Goal: Transaction & Acquisition: Purchase product/service

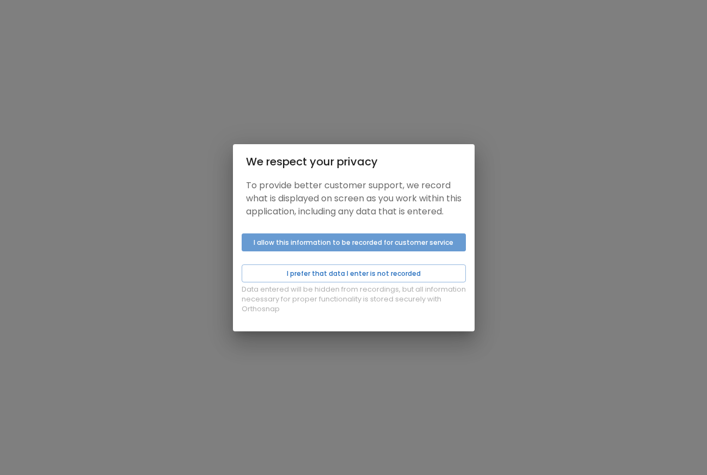
drag, startPoint x: 276, startPoint y: 243, endPoint x: 262, endPoint y: 253, distance: 17.5
click at [262, 251] on button "I allow this information to be recorded for customer service" at bounding box center [354, 242] width 224 height 18
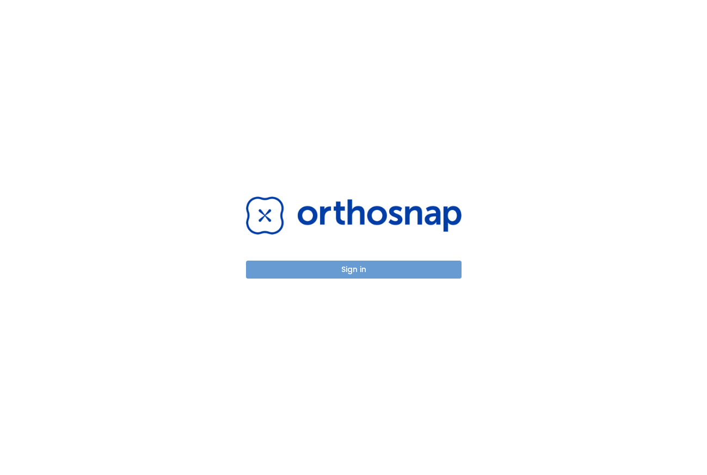
click at [272, 268] on button "Sign in" at bounding box center [354, 270] width 216 height 18
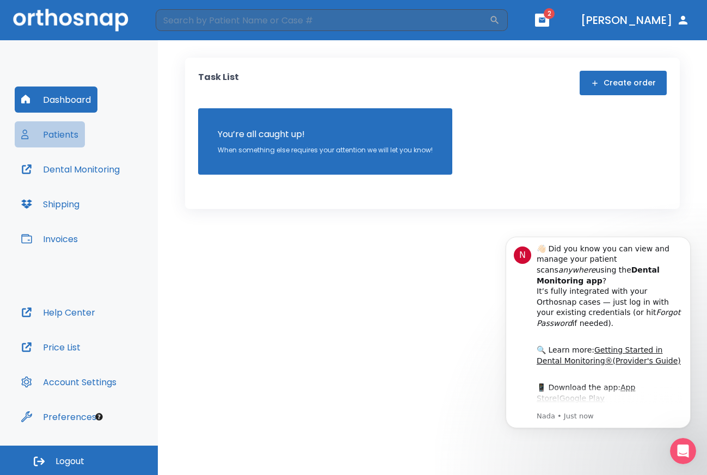
click at [57, 134] on button "Patients" at bounding box center [50, 134] width 70 height 26
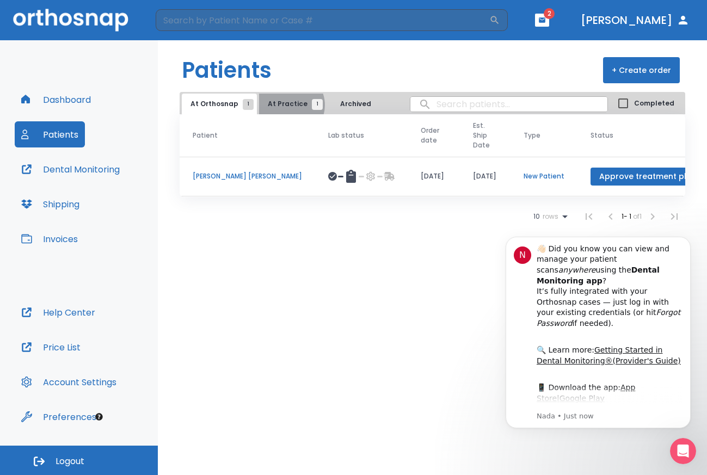
click at [286, 105] on span "At Practice 1" at bounding box center [293, 104] width 50 height 10
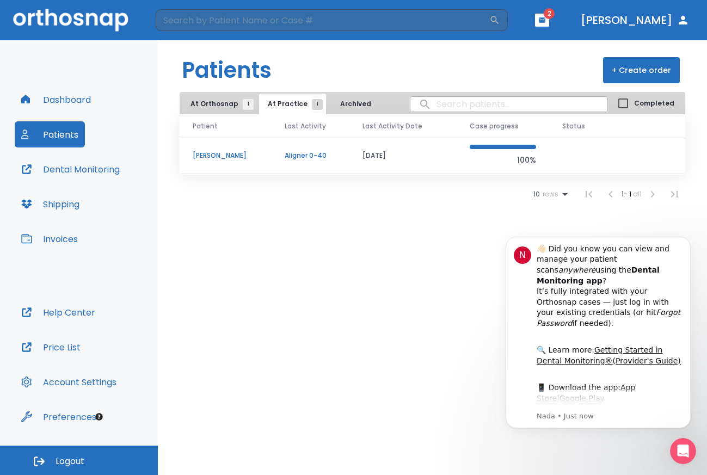
click at [216, 150] on td "[PERSON_NAME]" at bounding box center [226, 156] width 92 height 36
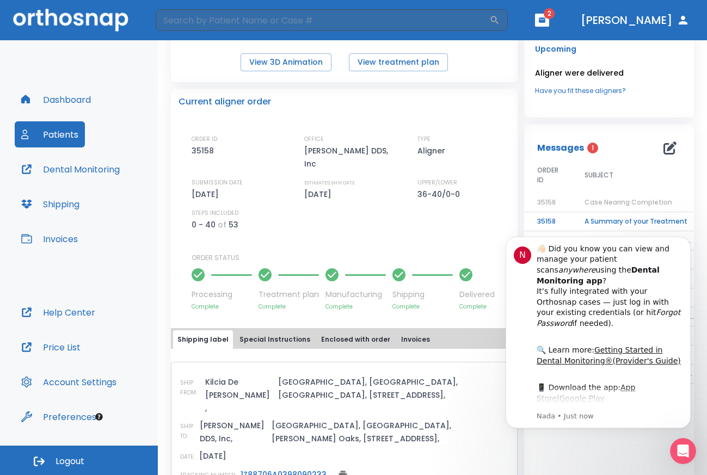
scroll to position [213, 0]
click at [681, 239] on button "Dismiss notification" at bounding box center [687, 240] width 14 height 14
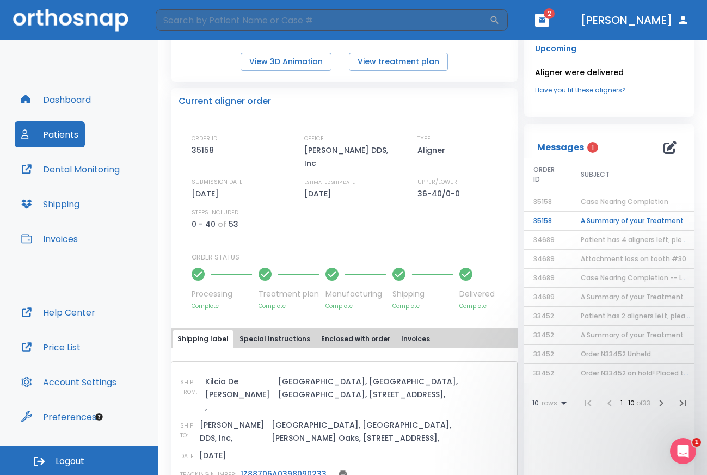
scroll to position [0, 5]
click at [628, 222] on td "A Summary of your Treatment" at bounding box center [634, 221] width 136 height 19
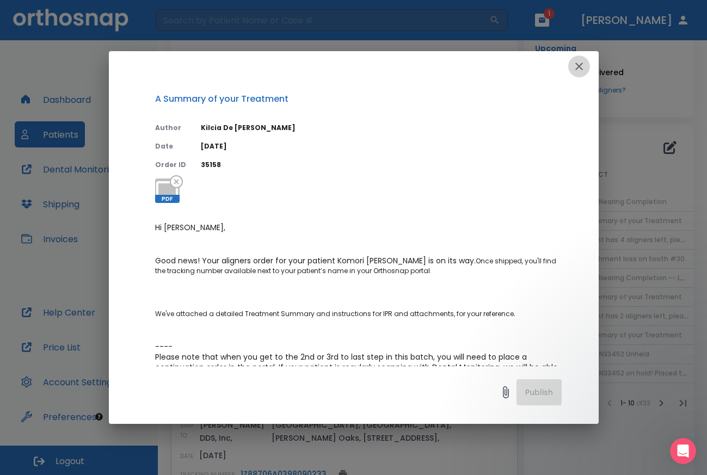
click at [580, 67] on icon "button" at bounding box center [579, 67] width 8 height 8
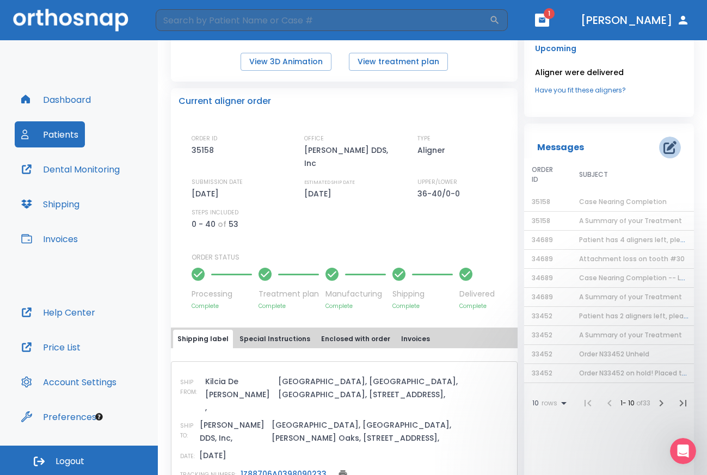
click at [663, 145] on icon "button" at bounding box center [669, 147] width 13 height 13
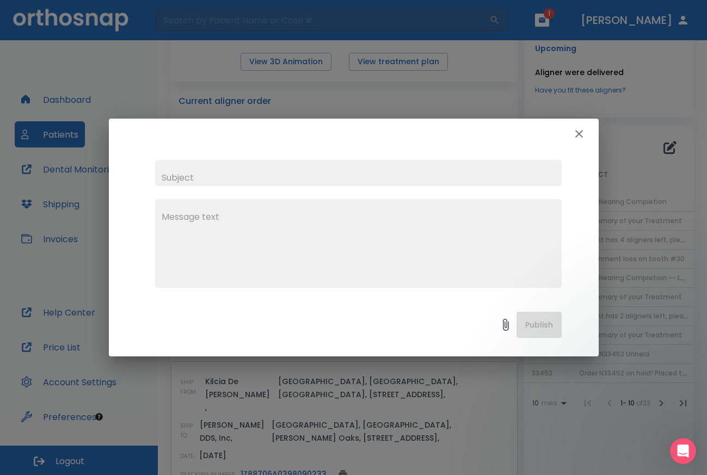
click at [261, 174] on input "text" at bounding box center [358, 173] width 407 height 26
click at [174, 219] on textarea at bounding box center [358, 248] width 393 height 75
click at [162, 176] on input "open bite" at bounding box center [358, 173] width 407 height 26
type input "request of reevaluation,open bite"
click at [170, 216] on textarea at bounding box center [358, 248] width 393 height 75
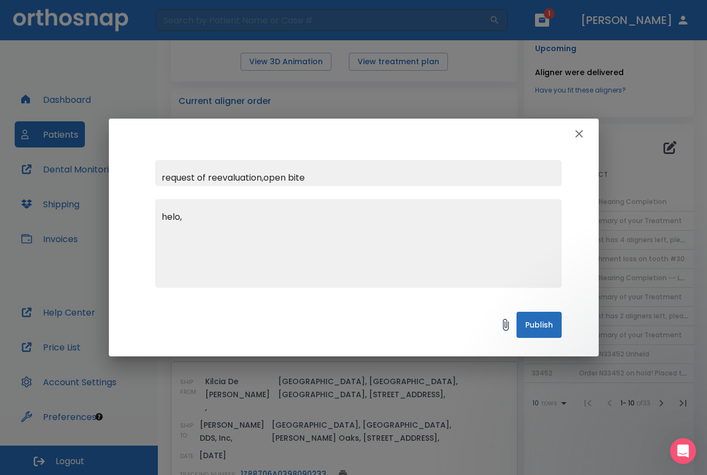
drag, startPoint x: 260, startPoint y: 186, endPoint x: 172, endPoint y: 218, distance: 93.8
click at [172, 218] on div "request of reevaluation,open bite helo, x" at bounding box center [358, 224] width 407 height 128
click at [172, 218] on textarea "helo," at bounding box center [358, 248] width 393 height 75
click at [163, 217] on textarea "hello, ," at bounding box center [358, 248] width 393 height 75
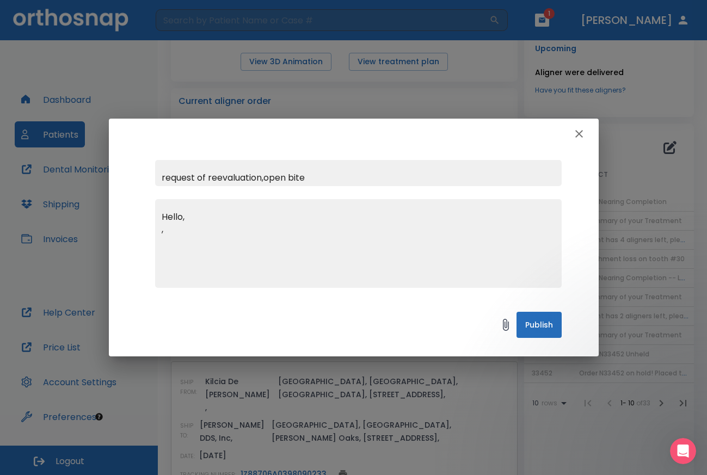
click at [198, 217] on textarea "Hello, ," at bounding box center [358, 248] width 393 height 75
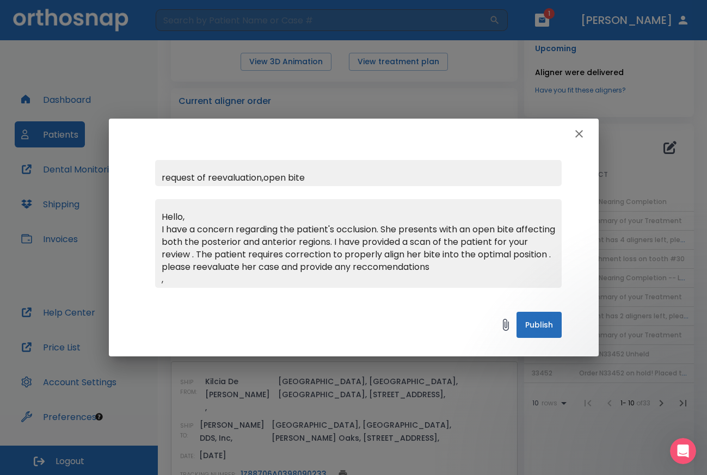
click at [371, 281] on textarea "Hello, I have a concern regarding the patient's occlusion. She presents with an…" at bounding box center [358, 248] width 393 height 75
click at [383, 279] on textarea "Hello, I have a concern regarding the patient's occlusion. She presents with an…" at bounding box center [358, 248] width 393 height 75
click at [437, 282] on textarea "Hello, I have a concern regarding the patient's occlusion. She presents with an…" at bounding box center [358, 248] width 393 height 75
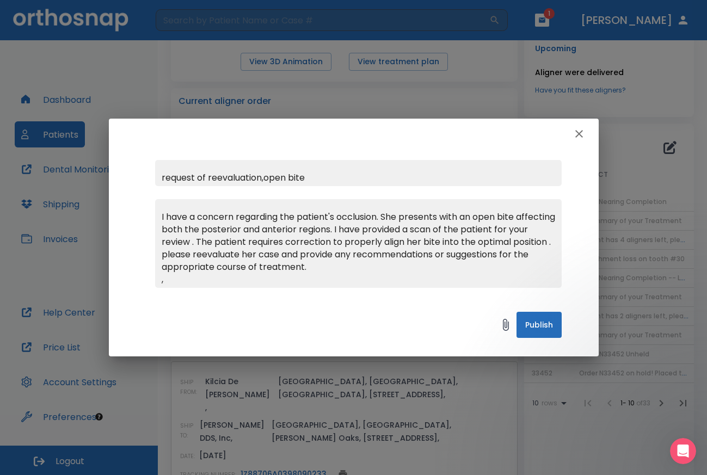
type textarea "Hello, I have a concern regarding the patient's occlusion. She presents with an…"
click at [502, 324] on icon at bounding box center [505, 324] width 13 height 13
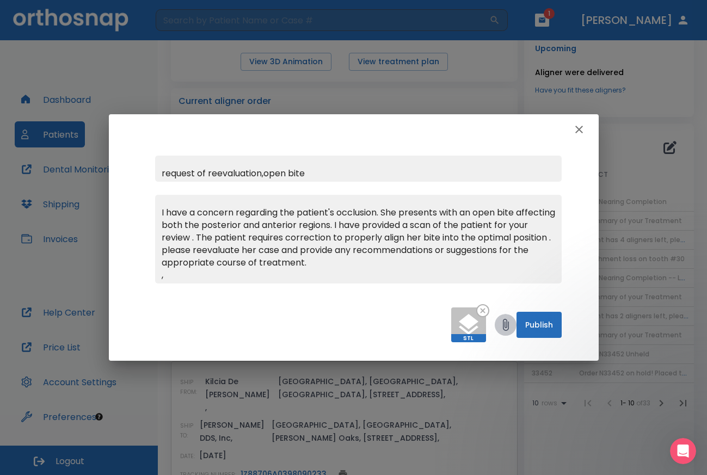
click at [505, 327] on icon at bounding box center [506, 325] width 6 height 12
click at [505, 328] on icon at bounding box center [505, 324] width 13 height 13
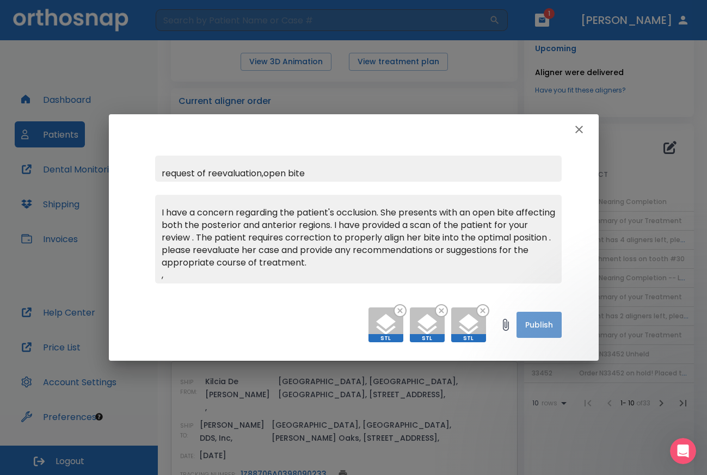
click at [530, 327] on button "Publish" at bounding box center [538, 325] width 45 height 26
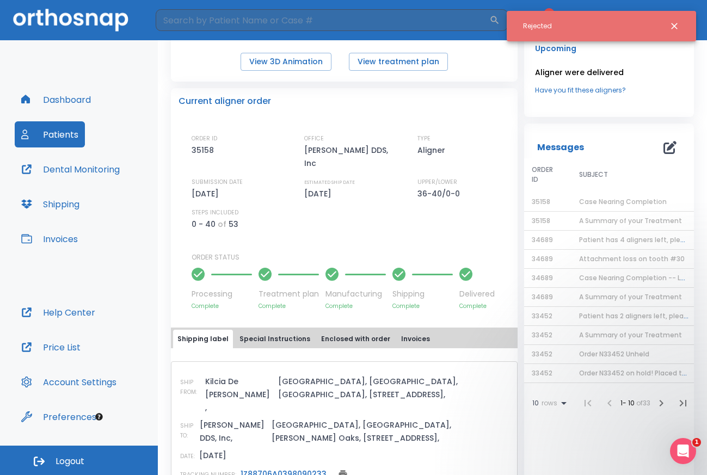
scroll to position [0, 0]
click at [596, 35] on div "Rejected" at bounding box center [601, 26] width 189 height 30
click at [623, 33] on div "Rejected" at bounding box center [601, 26] width 189 height 30
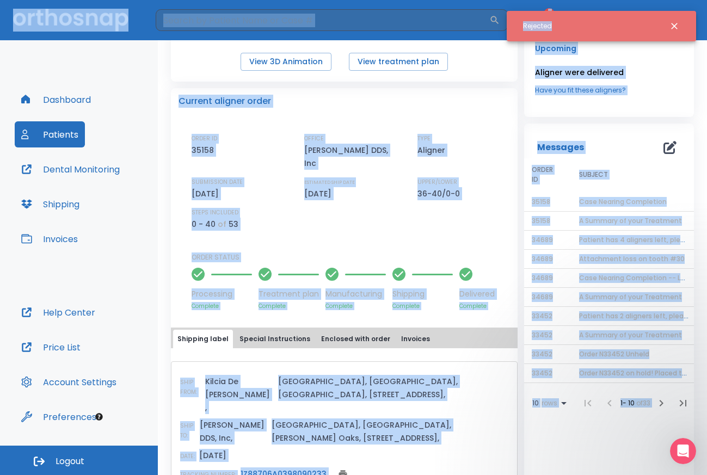
click at [623, 33] on div "Rejected" at bounding box center [601, 26] width 189 height 30
click at [670, 25] on icon "Close notification" at bounding box center [674, 26] width 11 height 11
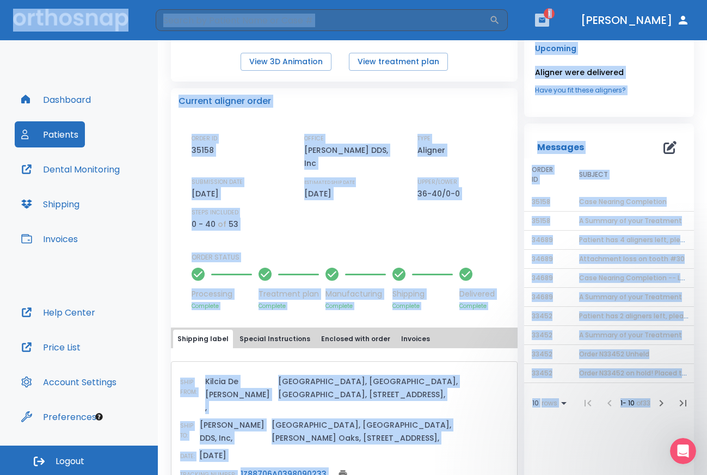
click at [549, 14] on button "button" at bounding box center [542, 20] width 14 height 13
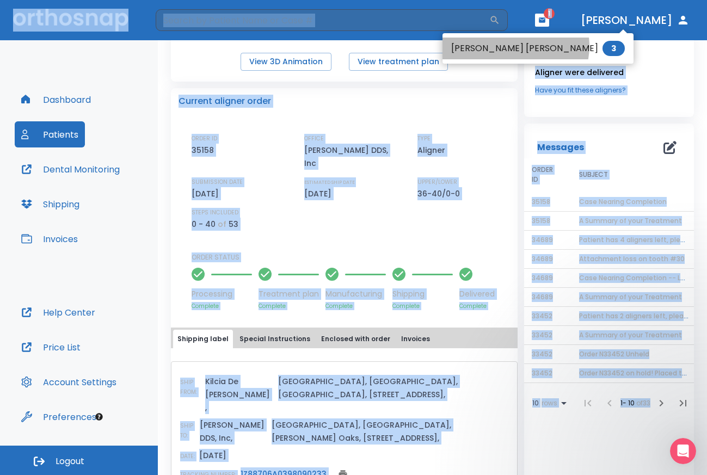
click at [515, 46] on li "[PERSON_NAME] [PERSON_NAME] 3" at bounding box center [537, 49] width 191 height 22
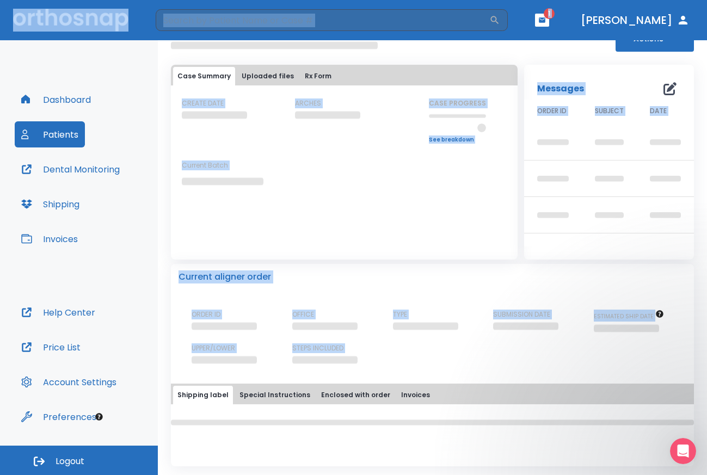
scroll to position [140, 0]
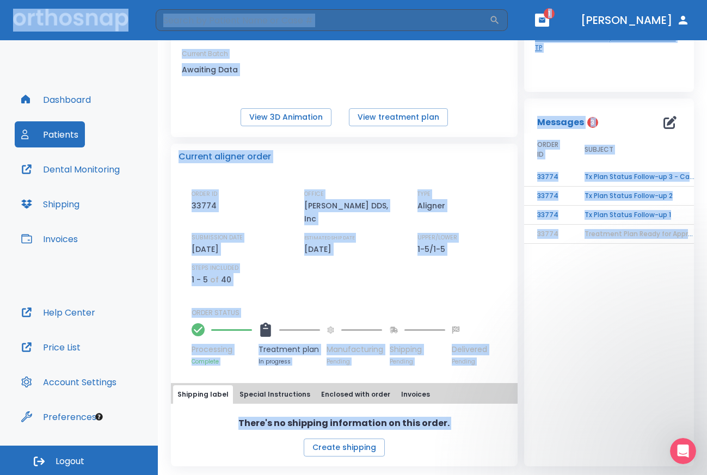
click at [54, 129] on button "Patients" at bounding box center [50, 134] width 70 height 26
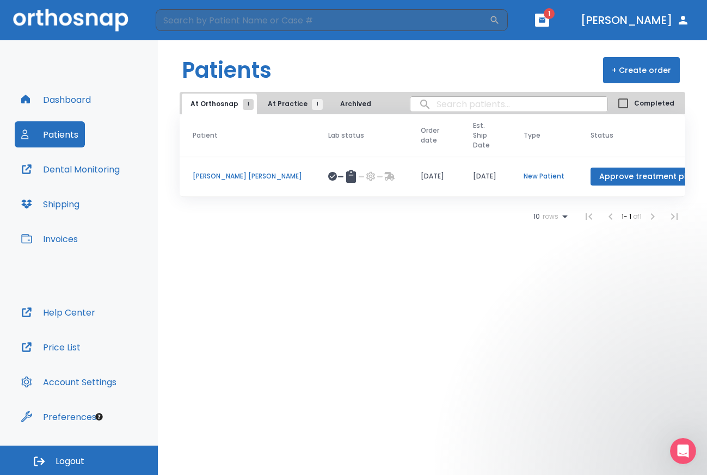
click at [258, 263] on div "Patients + Create order At Orthosnap 1 At Practice 1 Archived Completed Patient…" at bounding box center [432, 257] width 549 height 435
click at [272, 103] on span "At Practice 1" at bounding box center [293, 104] width 50 height 10
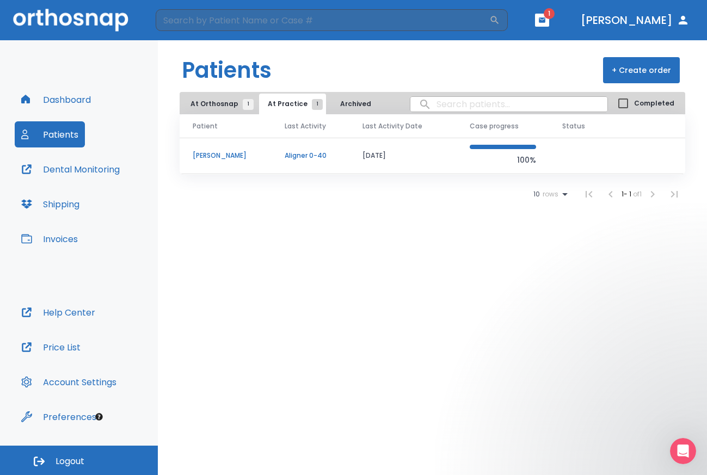
click at [293, 150] on td "Aligner 0-40" at bounding box center [311, 156] width 78 height 36
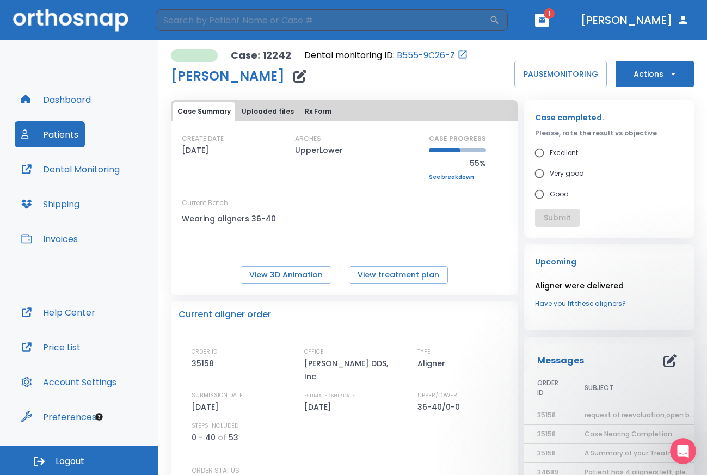
click at [659, 174] on label "Very good" at bounding box center [601, 173] width 145 height 21
click at [550, 174] on input "Very good" at bounding box center [539, 173] width 21 height 21
radio input "true"
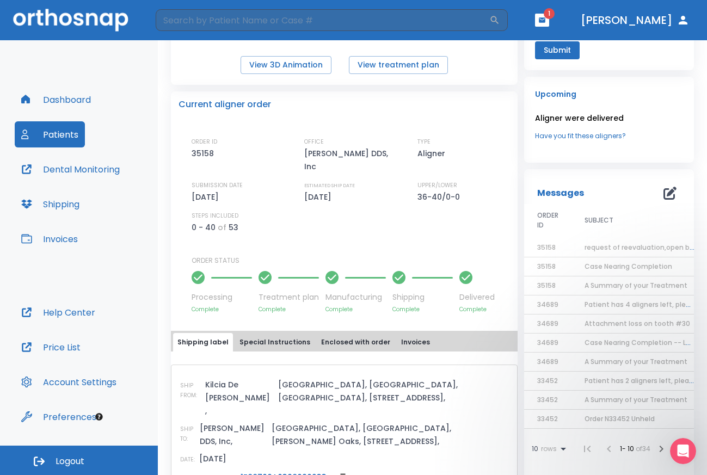
scroll to position [211, 0]
click at [592, 243] on span "request of reevaluation,open bite" at bounding box center [642, 246] width 114 height 9
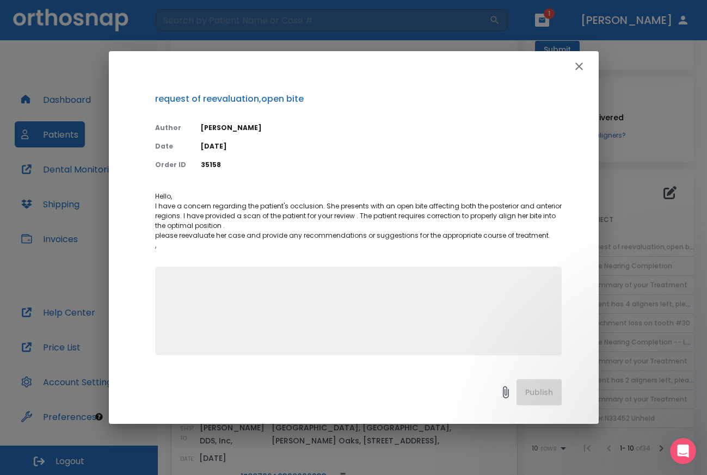
click at [592, 243] on div "request of reevaluation,open bite Author [PERSON_NAME] Date [DATE] Order ID 351…" at bounding box center [354, 224] width 490 height 285
click at [505, 393] on icon at bounding box center [506, 392] width 6 height 12
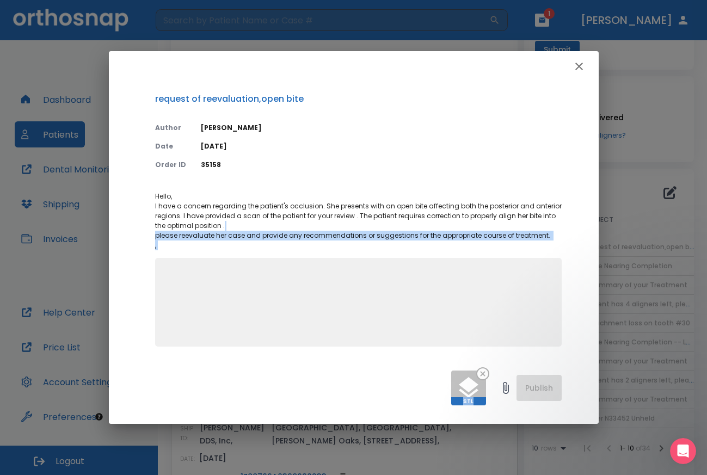
drag, startPoint x: 534, startPoint y: 384, endPoint x: 602, endPoint y: 126, distance: 267.3
click at [602, 126] on div "request of reevaluation,open bite Author [PERSON_NAME] Date [DATE] Order ID 351…" at bounding box center [353, 237] width 707 height 475
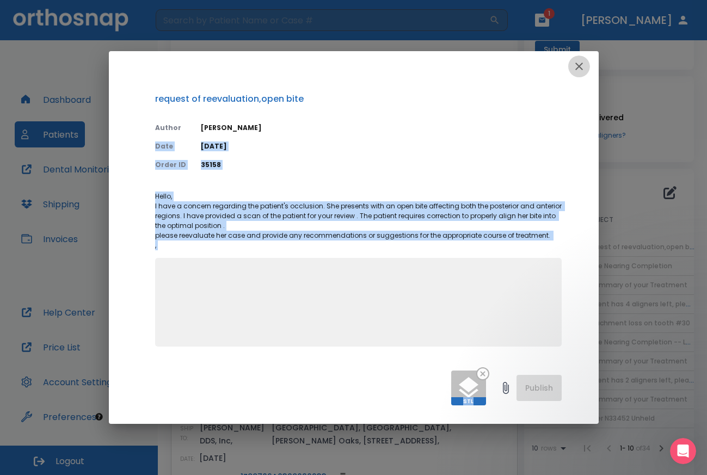
click at [577, 60] on icon "button" at bounding box center [579, 66] width 13 height 13
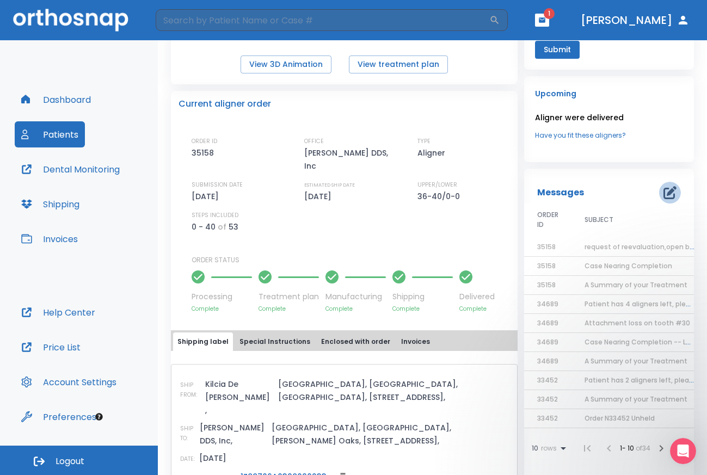
click at [659, 190] on button "button" at bounding box center [670, 193] width 22 height 22
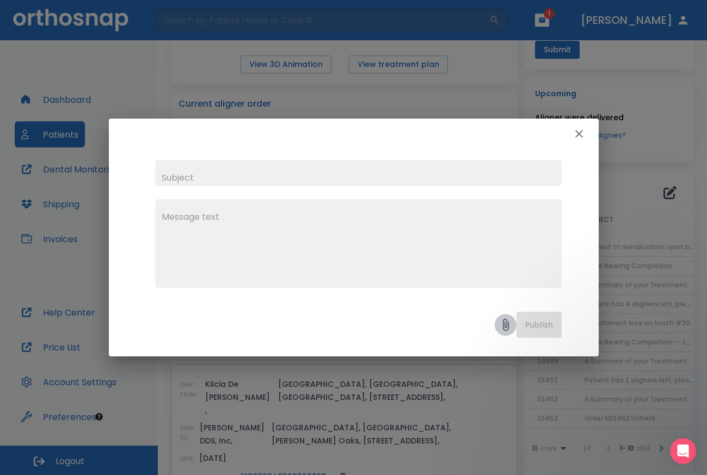
click at [503, 322] on icon at bounding box center [506, 325] width 6 height 12
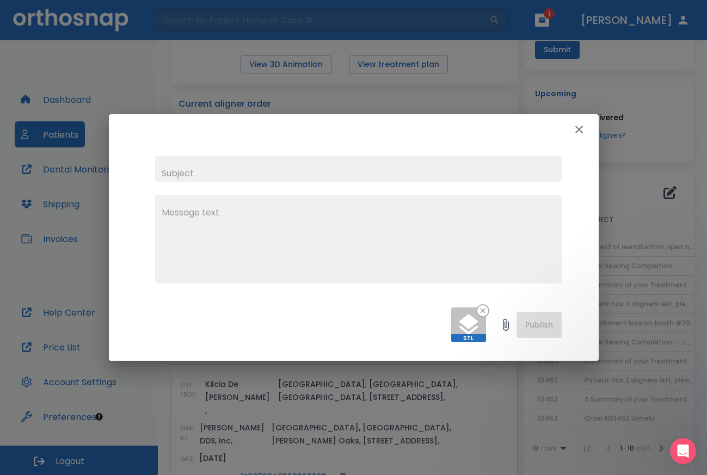
click at [465, 269] on textarea at bounding box center [358, 243] width 393 height 75
click at [507, 325] on icon at bounding box center [506, 325] width 6 height 12
click at [505, 329] on icon at bounding box center [505, 324] width 13 height 13
click at [173, 168] on input "text" at bounding box center [358, 169] width 407 height 26
type input "scans"
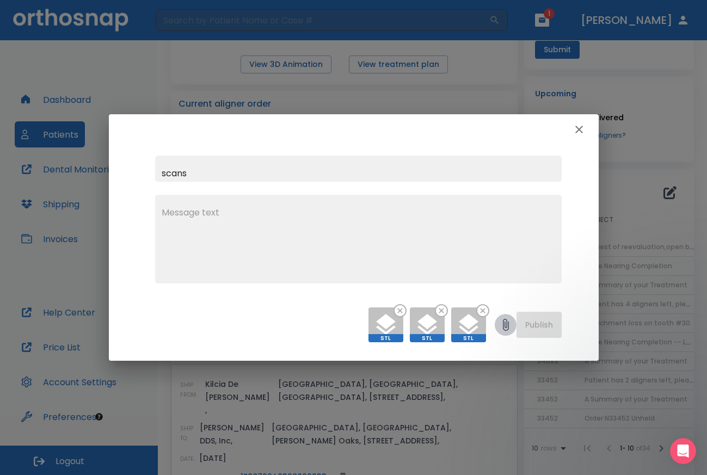
click at [504, 324] on icon at bounding box center [505, 324] width 13 height 13
click at [183, 209] on textarea at bounding box center [358, 243] width 393 height 75
type textarea "s"
type textarea "Patient's scan"
click at [534, 324] on button "Publish" at bounding box center [538, 325] width 45 height 26
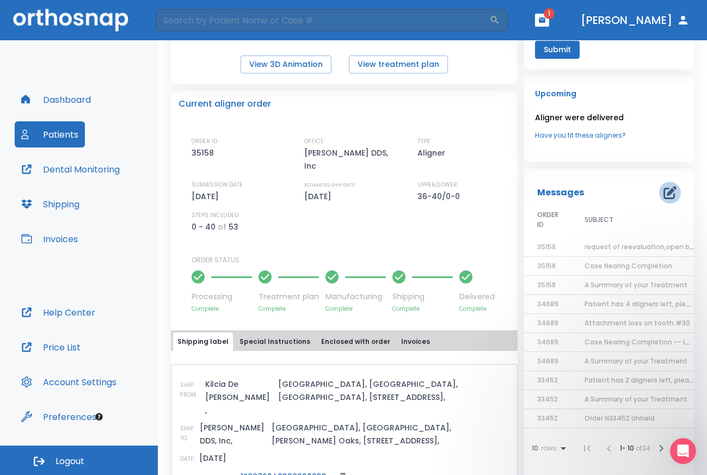
click at [664, 192] on icon "button" at bounding box center [669, 192] width 13 height 13
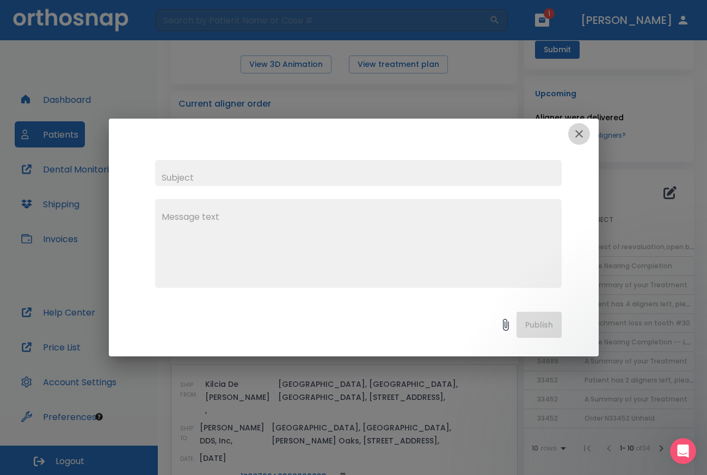
click at [575, 131] on icon "button" at bounding box center [579, 133] width 13 height 13
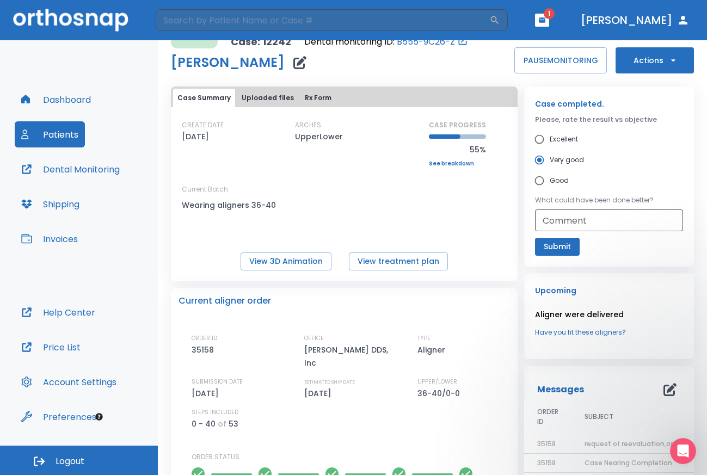
scroll to position [13, 0]
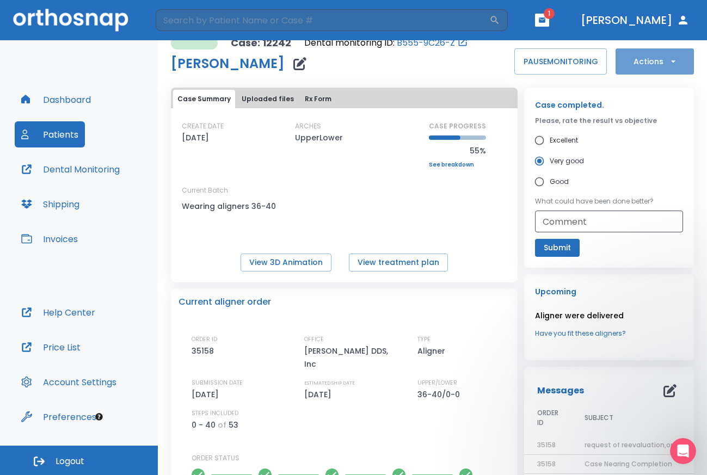
click at [668, 60] on icon "button" at bounding box center [673, 61] width 11 height 11
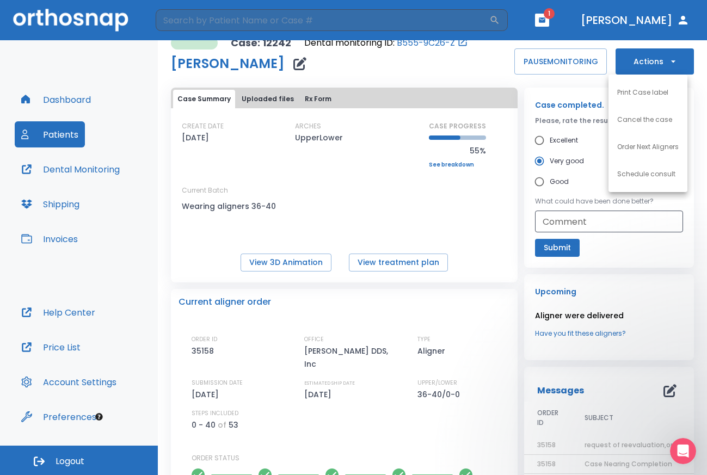
click at [697, 210] on div at bounding box center [353, 237] width 707 height 475
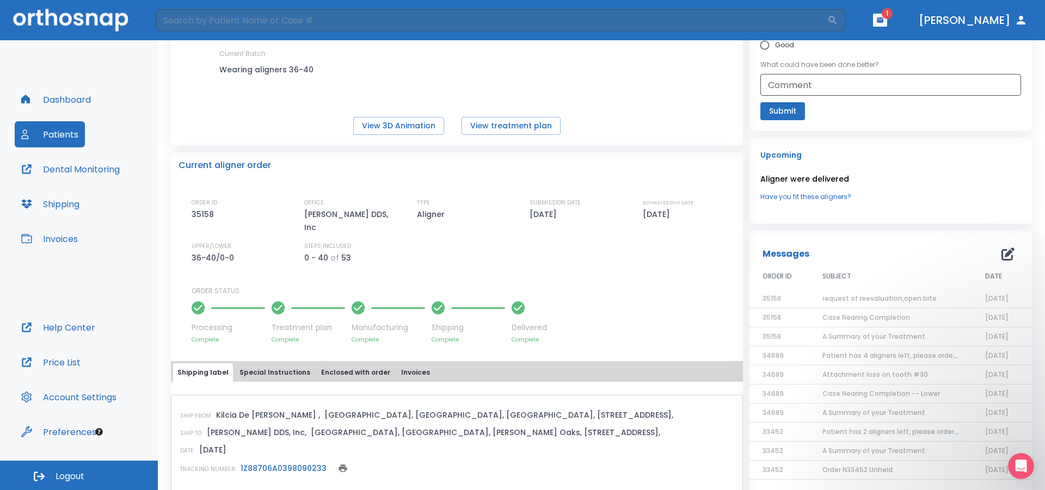
scroll to position [0, 0]
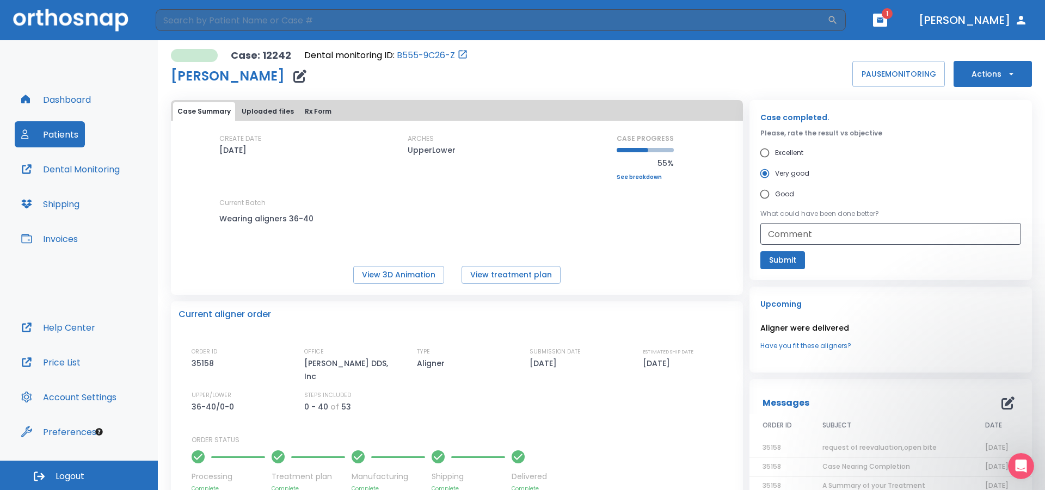
click at [304, 75] on icon "button" at bounding box center [299, 76] width 13 height 13
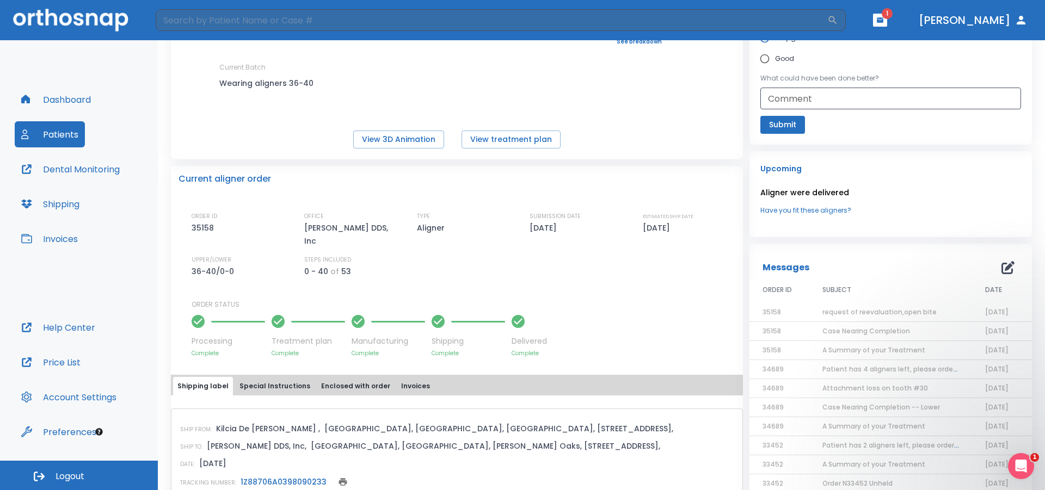
scroll to position [200, 0]
drag, startPoint x: 304, startPoint y: 75, endPoint x: 549, endPoint y: 77, distance: 244.9
click at [549, 77] on div "CREATE DATE [DATE] ARCHES UpperLower CASE PROGRESS 55% Upper progress (Est. 40 …" at bounding box center [457, 54] width 572 height 110
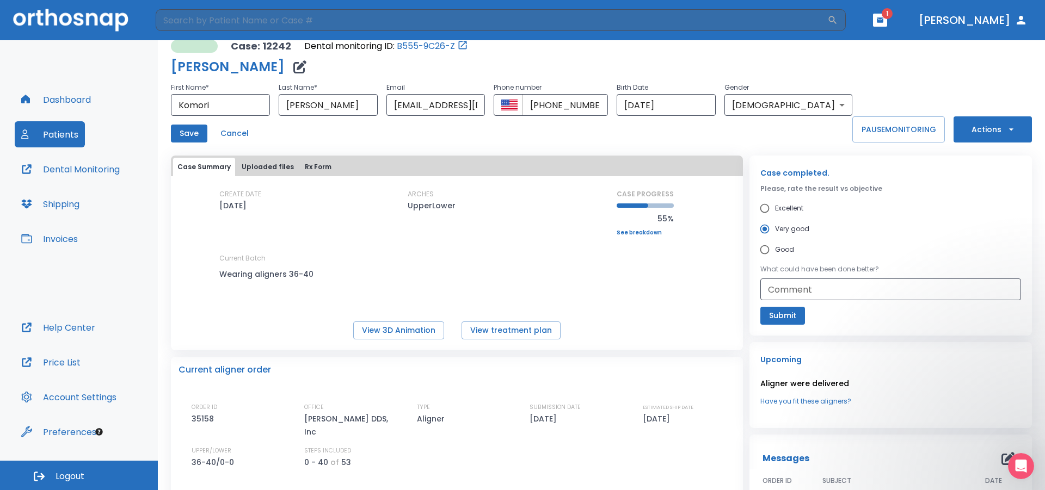
scroll to position [0, 0]
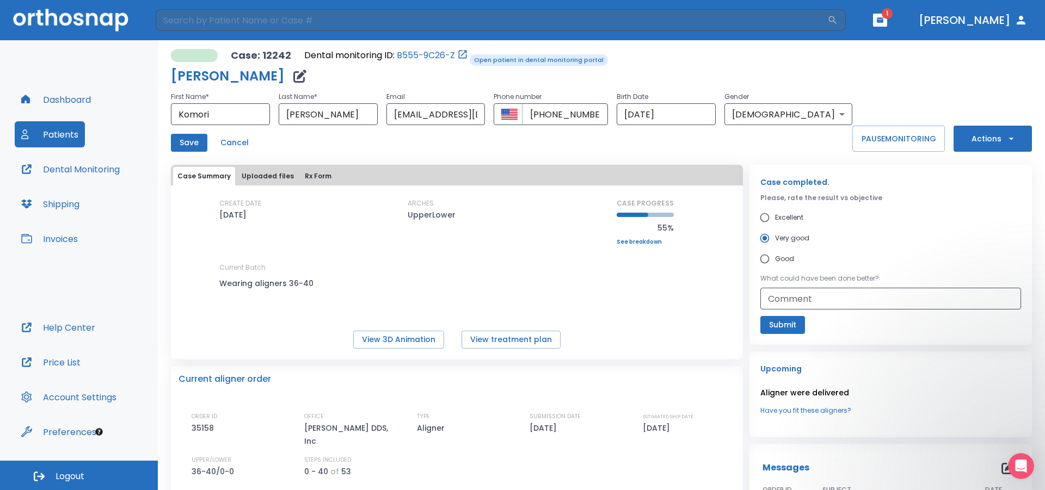
click at [462, 53] on icon "Open patient in dental monitoring portal" at bounding box center [463, 55] width 8 height 8
click at [428, 55] on link "B555-9C26-Z" at bounding box center [426, 55] width 58 height 13
click at [95, 158] on button "Dental Monitoring" at bounding box center [71, 169] width 112 height 26
click at [706, 21] on button "button" at bounding box center [880, 20] width 14 height 13
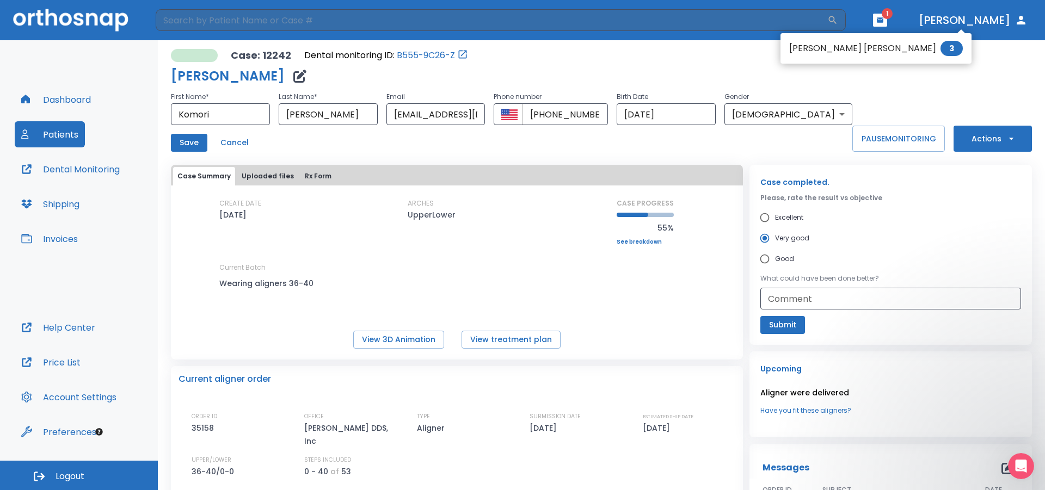
drag, startPoint x: 1044, startPoint y: 152, endPoint x: 1044, endPoint y: 241, distance: 88.2
click at [706, 241] on div at bounding box center [522, 245] width 1045 height 490
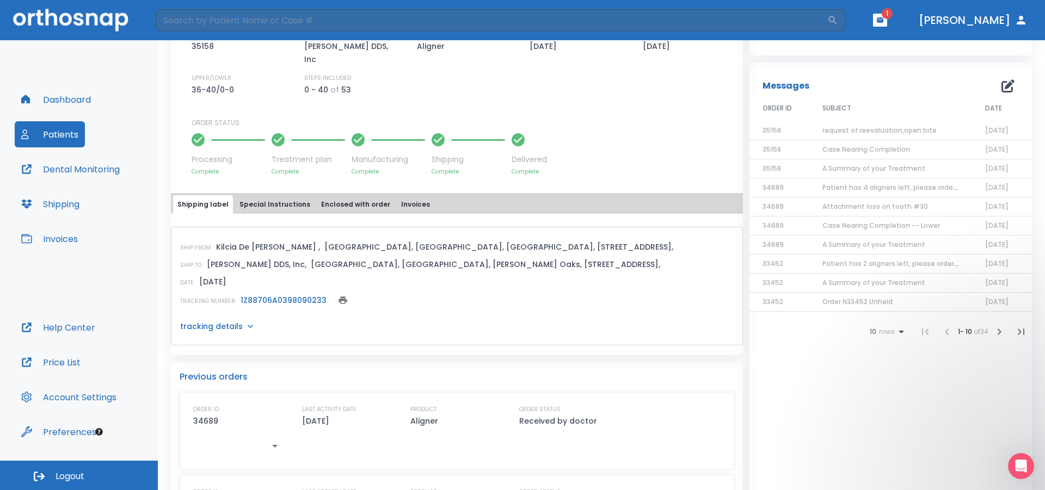
scroll to position [379, 0]
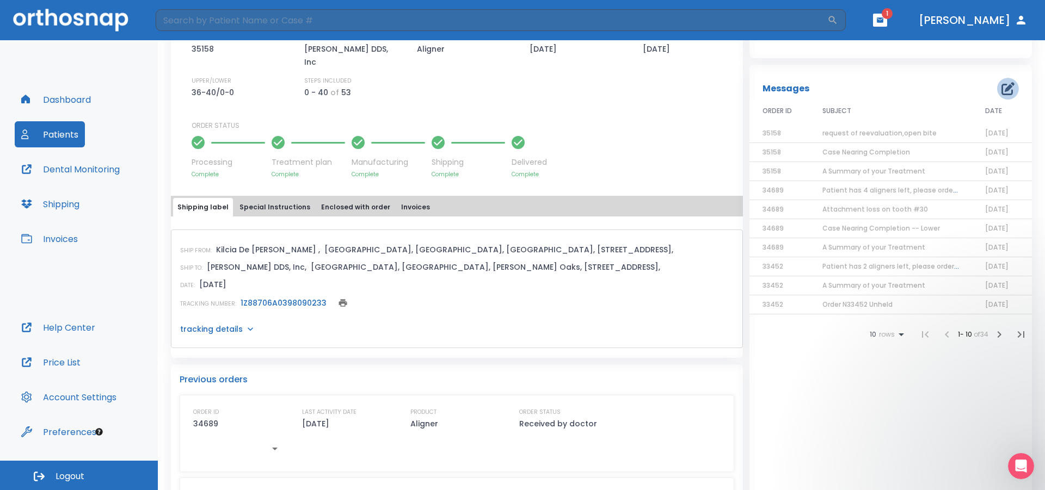
click at [706, 87] on icon "button" at bounding box center [1007, 88] width 13 height 13
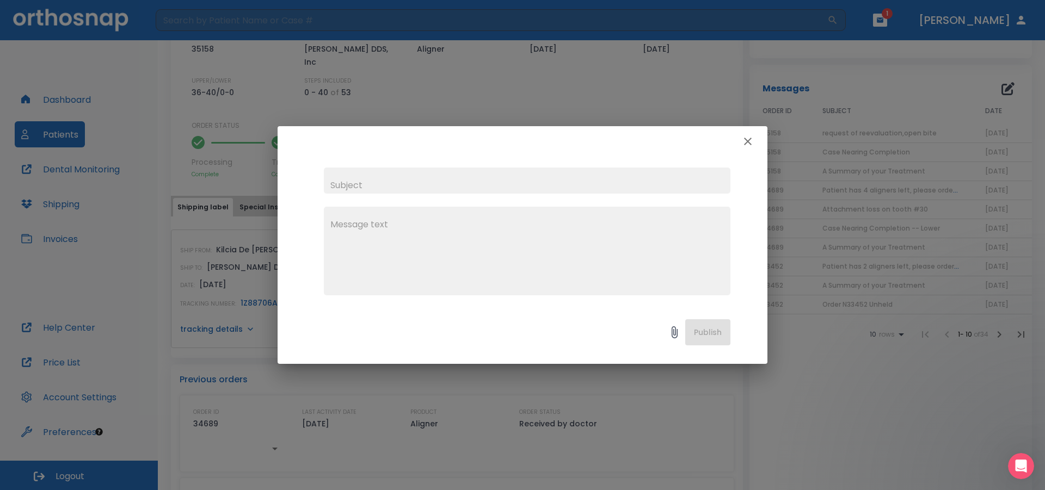
click at [343, 181] on input "text" at bounding box center [527, 181] width 407 height 26
type input "request of reevaluation,open bite"
click at [336, 220] on textarea at bounding box center [526, 255] width 393 height 75
type textarea "u"
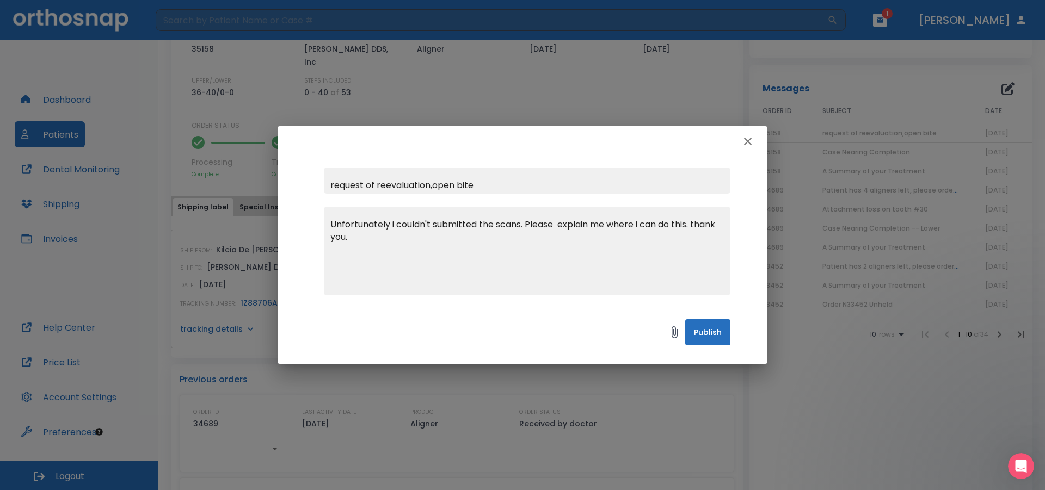
type textarea "Unfortunately i couldn't submitted the scans. Please explain me where i can do …"
click at [706, 339] on button "Publish" at bounding box center [707, 332] width 45 height 26
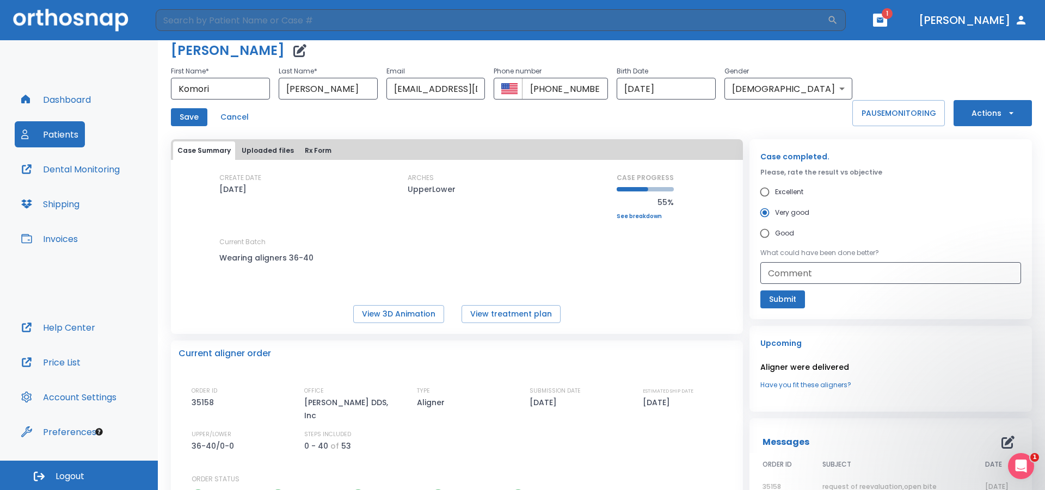
scroll to position [0, 0]
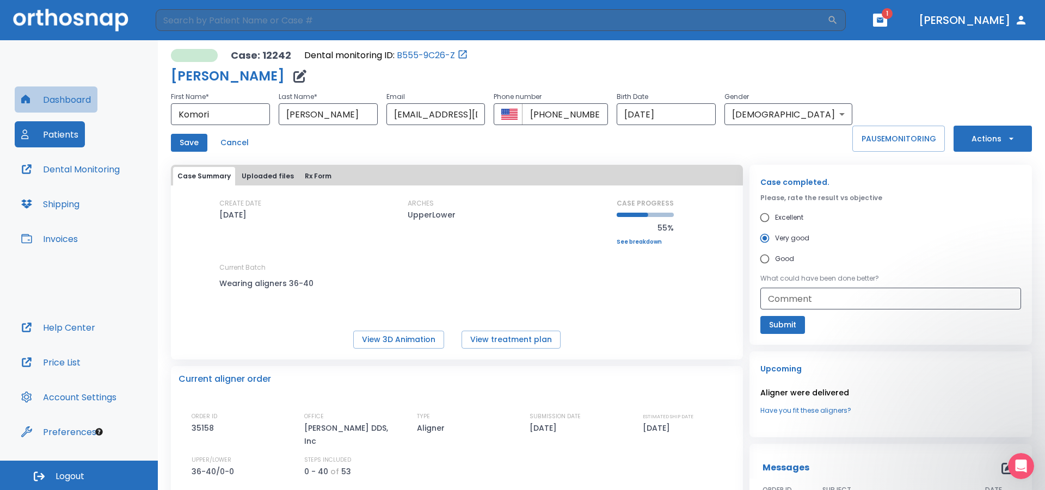
click at [75, 99] on button "Dashboard" at bounding box center [56, 100] width 83 height 26
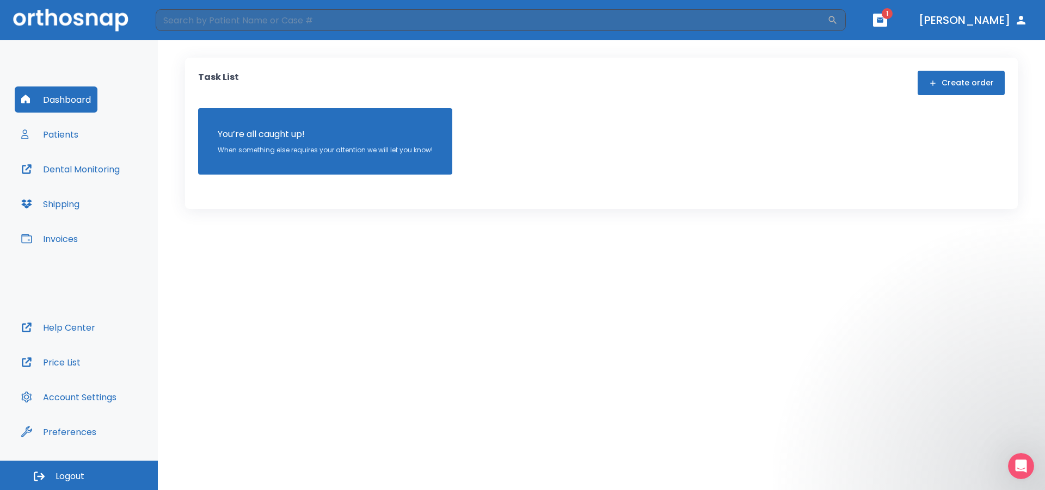
click at [66, 131] on button "Patients" at bounding box center [50, 134] width 70 height 26
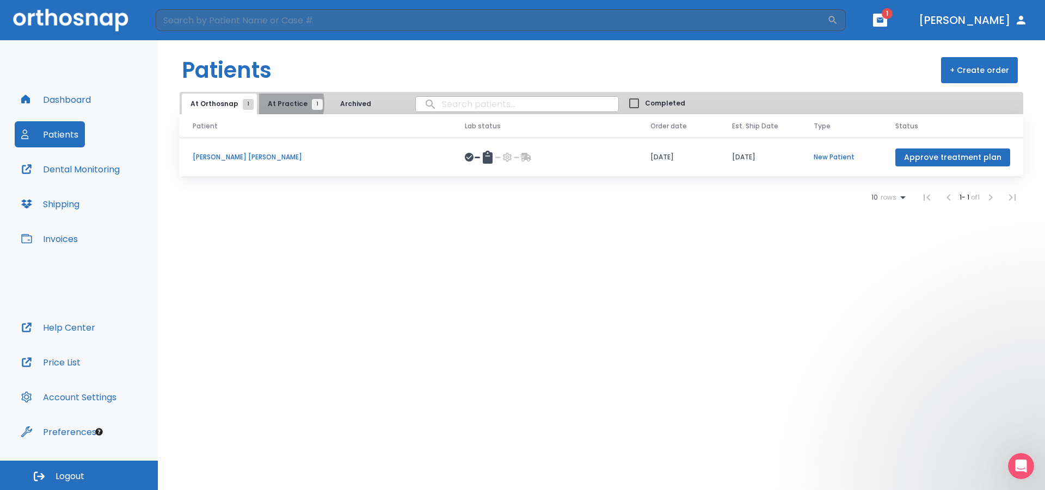
click at [273, 103] on span "At Practice 1" at bounding box center [293, 104] width 50 height 10
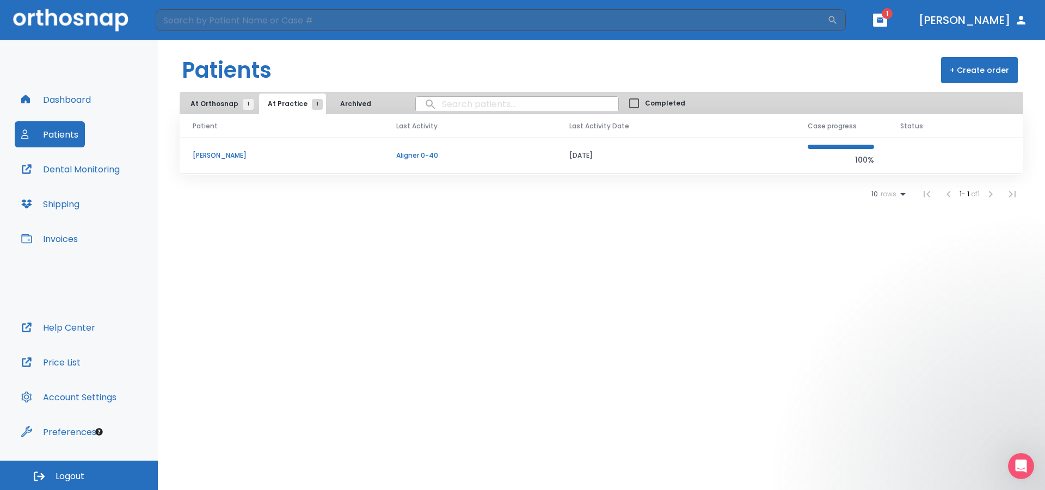
click at [225, 152] on p "[PERSON_NAME]" at bounding box center [281, 156] width 177 height 10
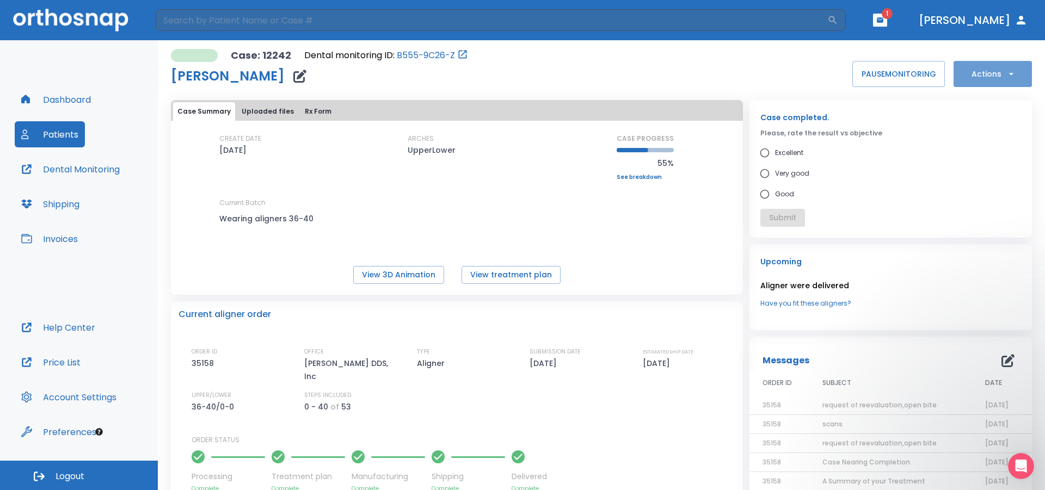
click at [706, 72] on button "Actions" at bounding box center [993, 74] width 78 height 26
click at [641, 247] on div at bounding box center [522, 245] width 1045 height 490
click at [53, 100] on button "Dashboard" at bounding box center [56, 100] width 83 height 26
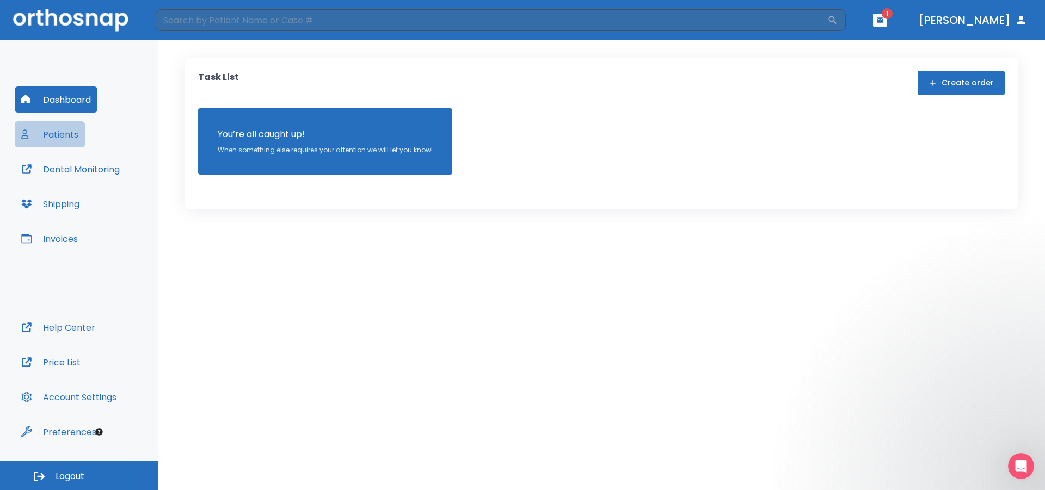
click at [52, 141] on button "Patients" at bounding box center [50, 134] width 70 height 26
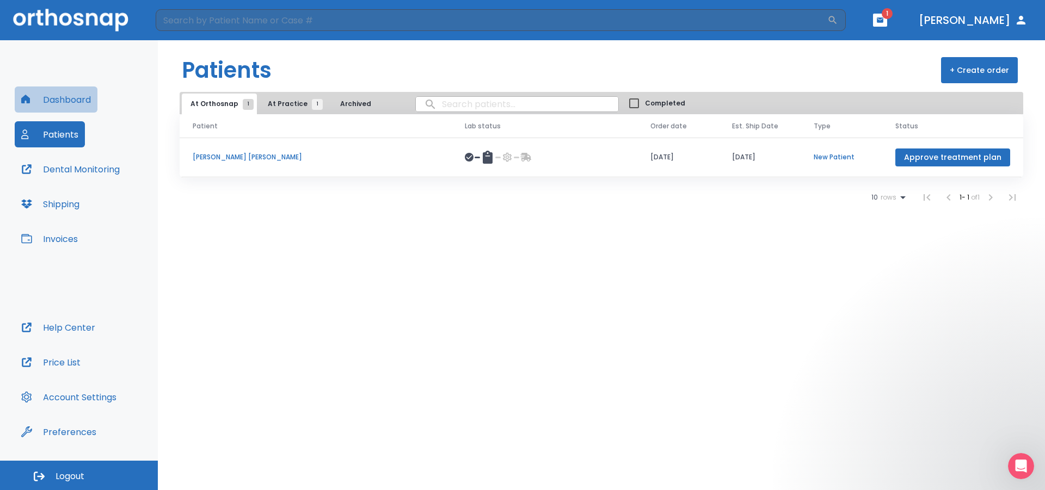
click at [53, 94] on button "Dashboard" at bounding box center [56, 100] width 83 height 26
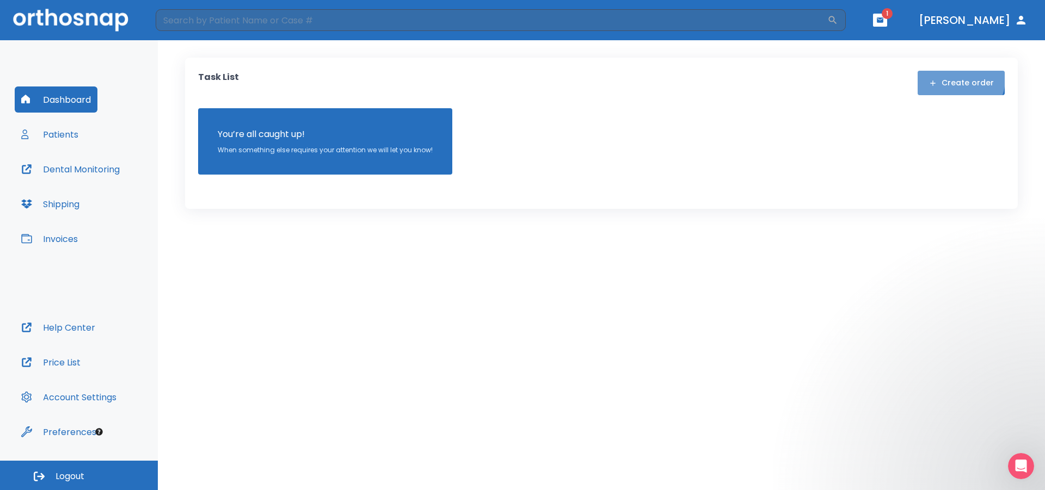
click at [706, 79] on button "Create order" at bounding box center [961, 83] width 87 height 24
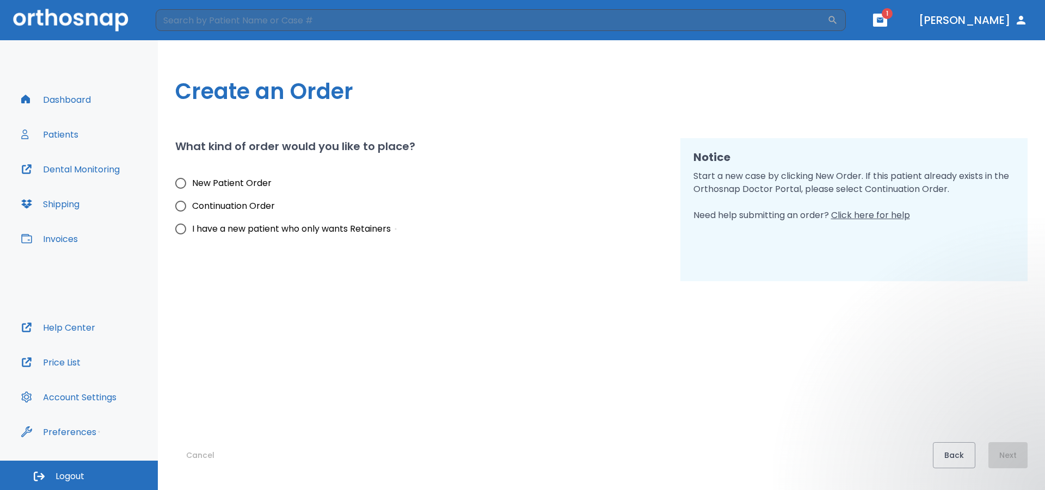
click at [247, 210] on span "Continuation Order" at bounding box center [233, 206] width 83 height 13
click at [192, 210] on input "Continuation Order" at bounding box center [180, 206] width 23 height 23
radio input "true"
click at [706, 460] on button "Next" at bounding box center [1007, 455] width 39 height 26
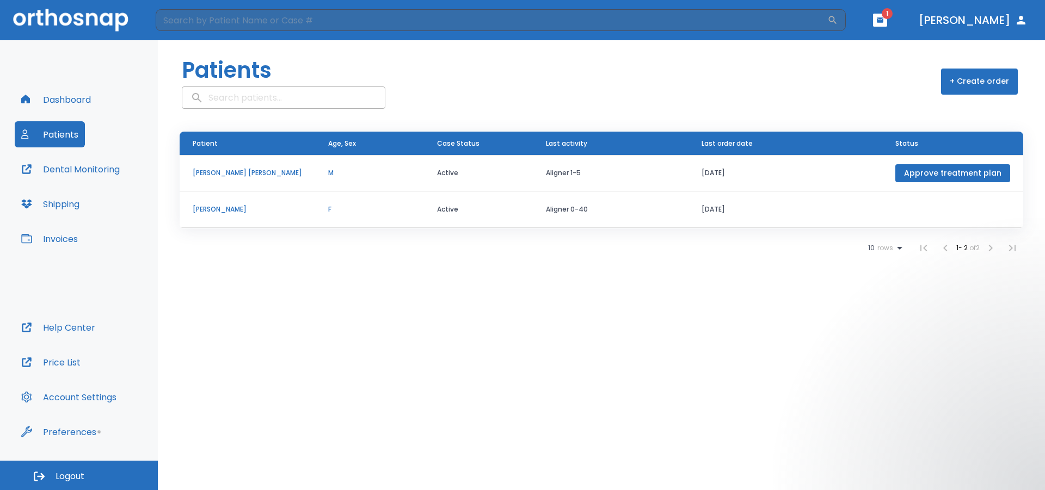
click at [376, 204] on td "F" at bounding box center [369, 210] width 109 height 36
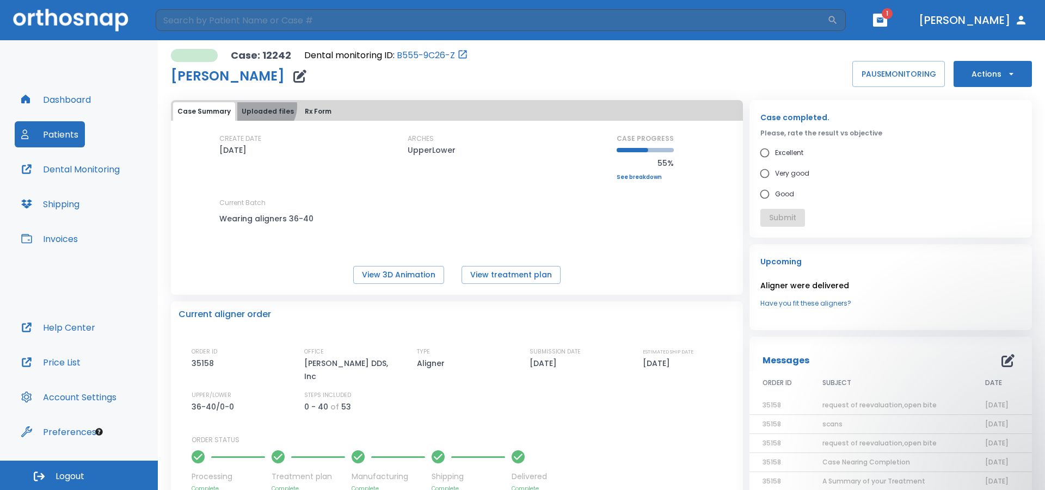
click at [260, 106] on button "Uploaded files" at bounding box center [267, 111] width 61 height 19
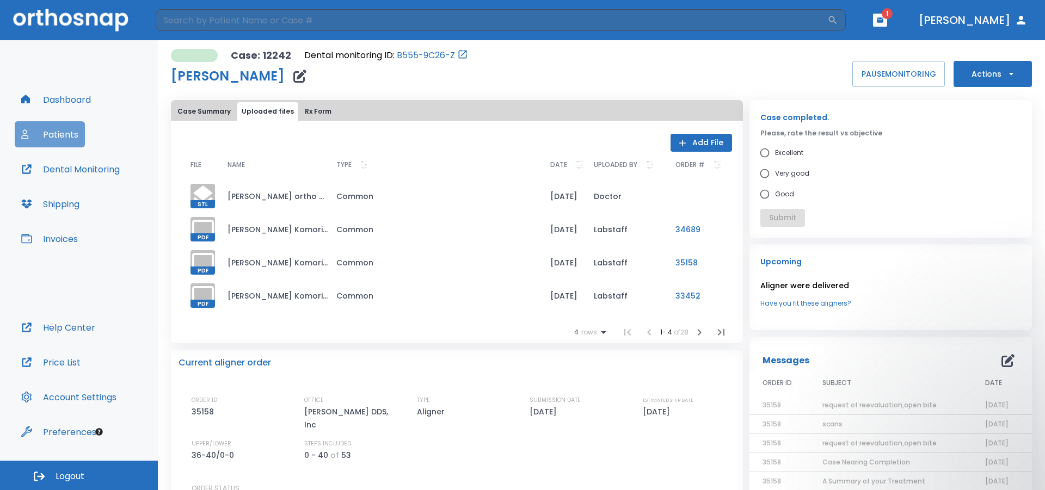
click at [52, 138] on button "Patients" at bounding box center [50, 134] width 70 height 26
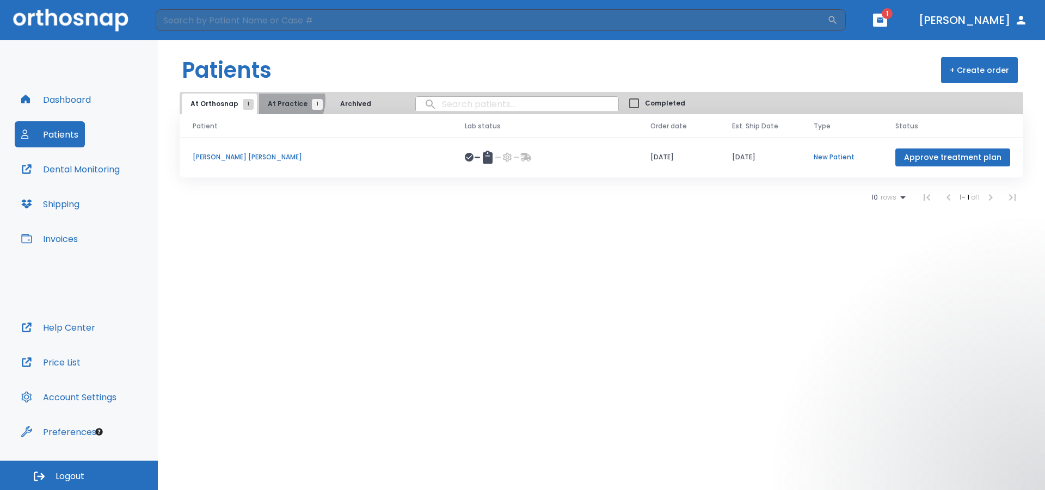
click at [280, 100] on span "At Practice 1" at bounding box center [293, 104] width 50 height 10
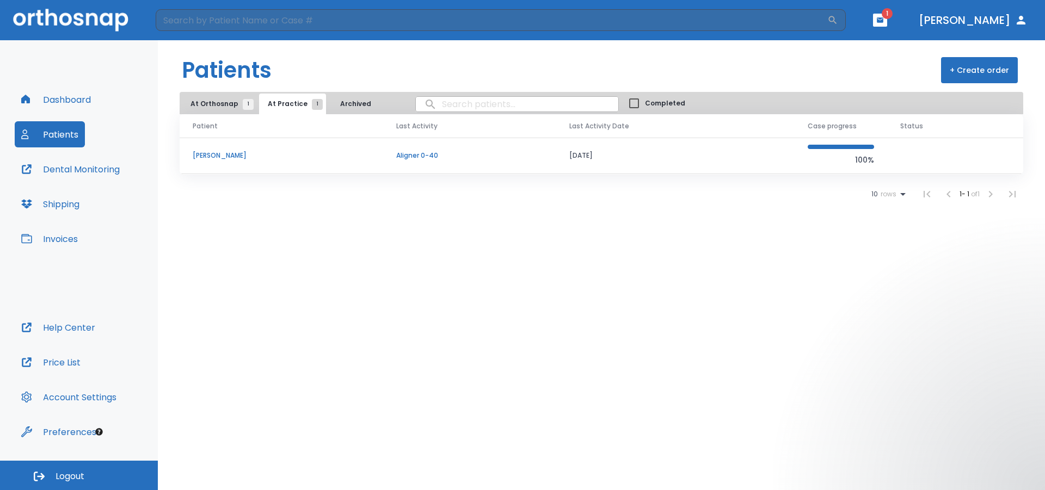
click at [224, 154] on p "[PERSON_NAME]" at bounding box center [281, 156] width 177 height 10
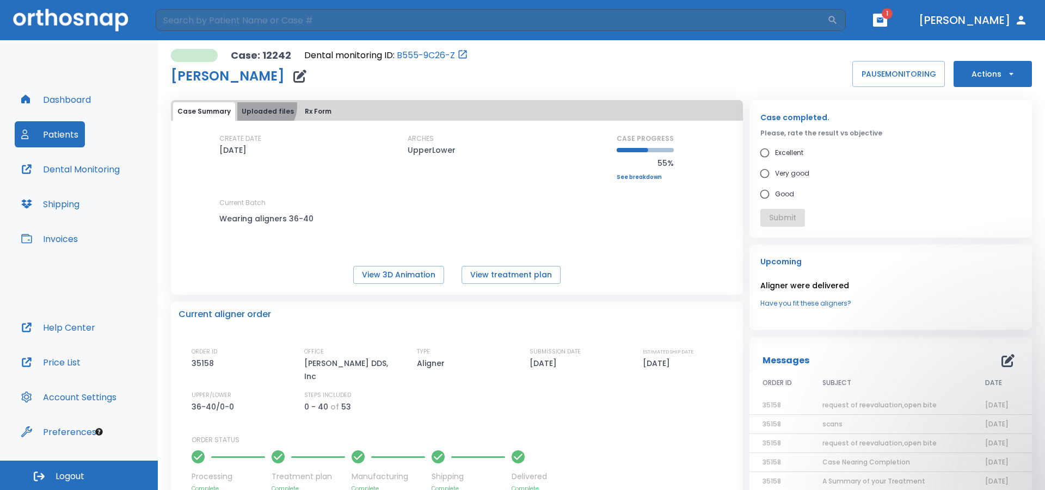
click at [260, 106] on button "Uploaded files" at bounding box center [267, 111] width 61 height 19
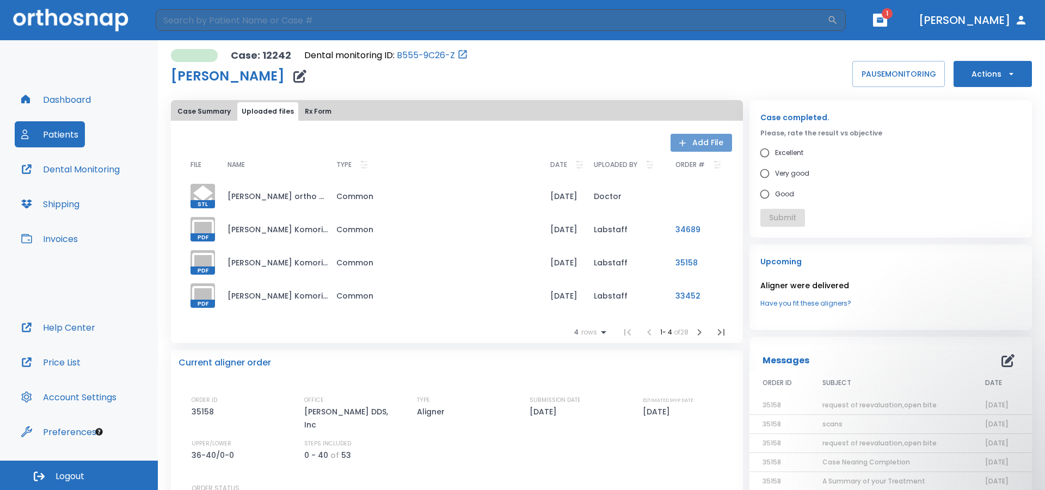
click at [696, 139] on button "Add File" at bounding box center [702, 143] width 62 height 18
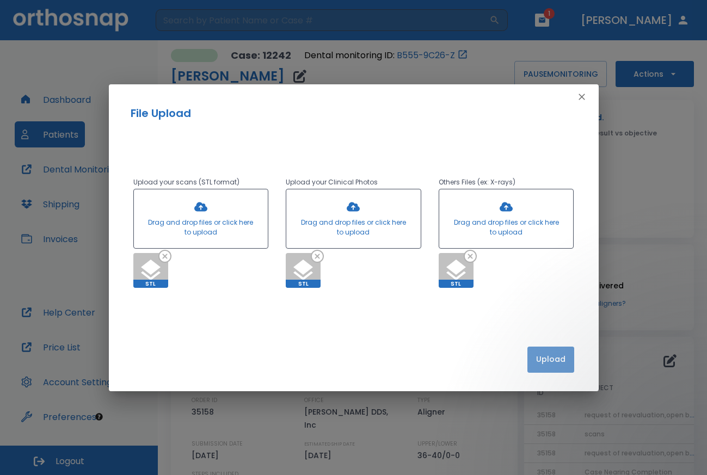
click at [548, 361] on button "Upload" at bounding box center [550, 360] width 47 height 26
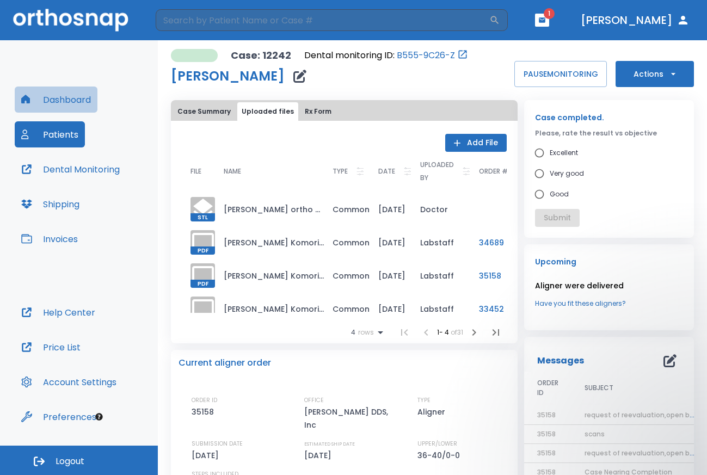
click at [63, 92] on button "Dashboard" at bounding box center [56, 100] width 83 height 26
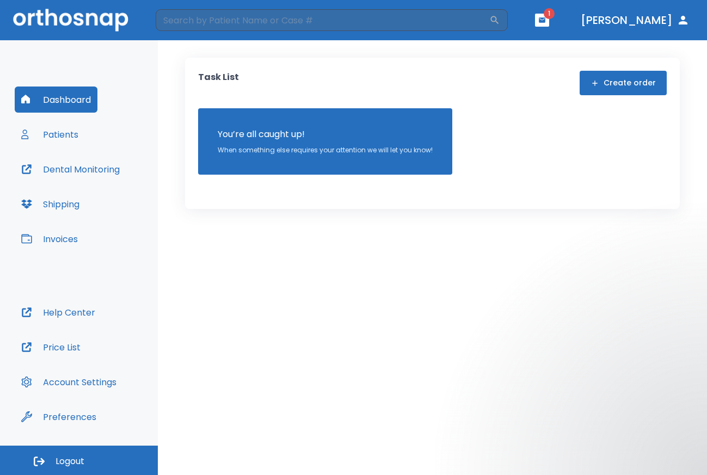
click at [59, 139] on button "Patients" at bounding box center [50, 134] width 70 height 26
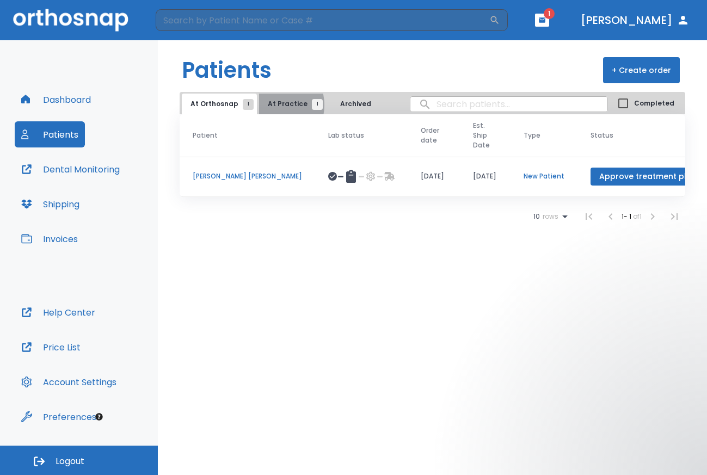
click at [270, 105] on span "At Practice 1" at bounding box center [293, 104] width 50 height 10
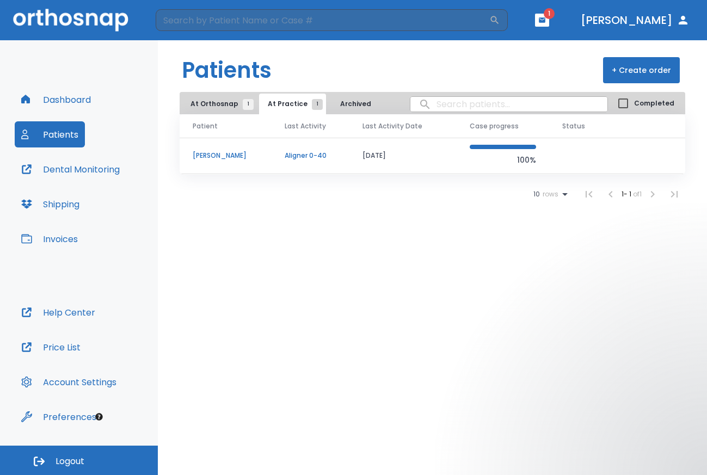
click at [231, 152] on p "[PERSON_NAME]" at bounding box center [226, 156] width 66 height 10
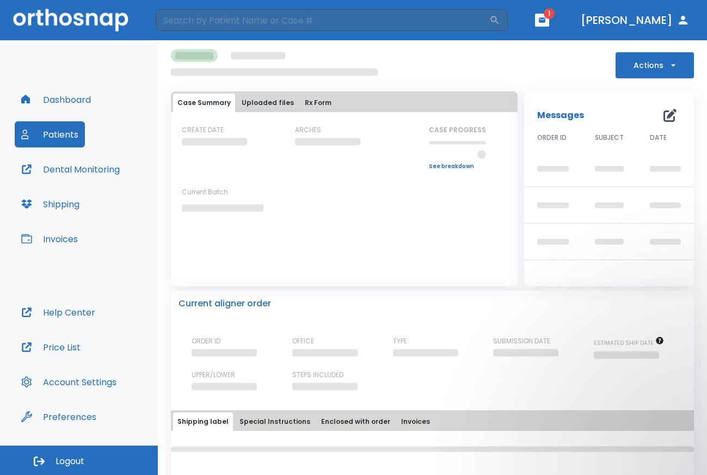
click at [231, 152] on div "CREATE DATE" at bounding box center [231, 147] width 98 height 45
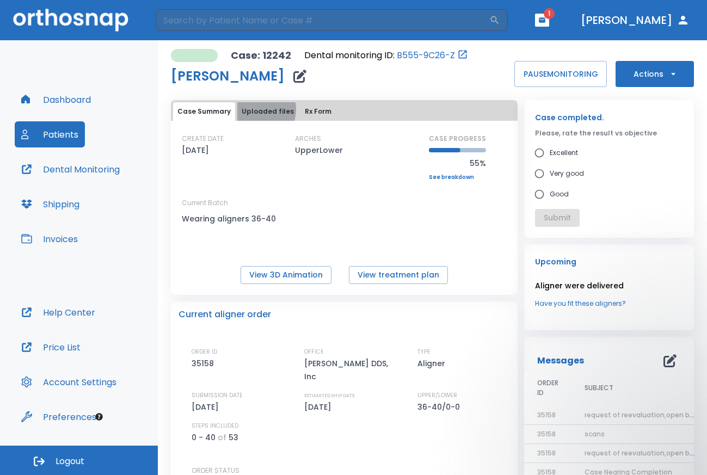
click at [256, 109] on button "Uploaded files" at bounding box center [267, 111] width 61 height 19
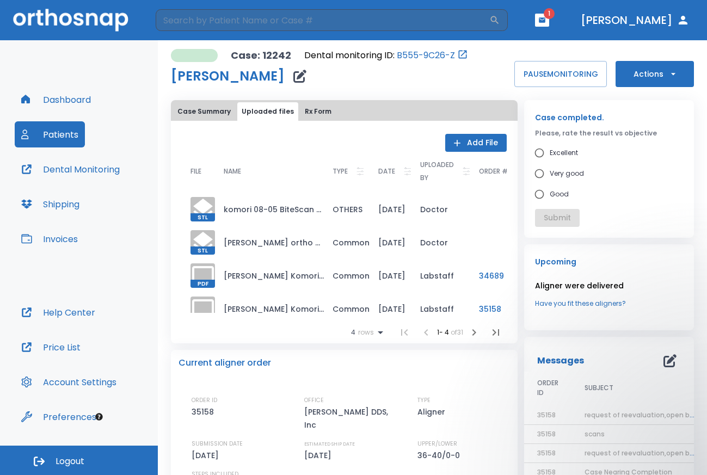
click at [404, 170] on icon at bounding box center [408, 172] width 8 height 8
click at [312, 158] on th "NAME" at bounding box center [269, 172] width 109 height 41
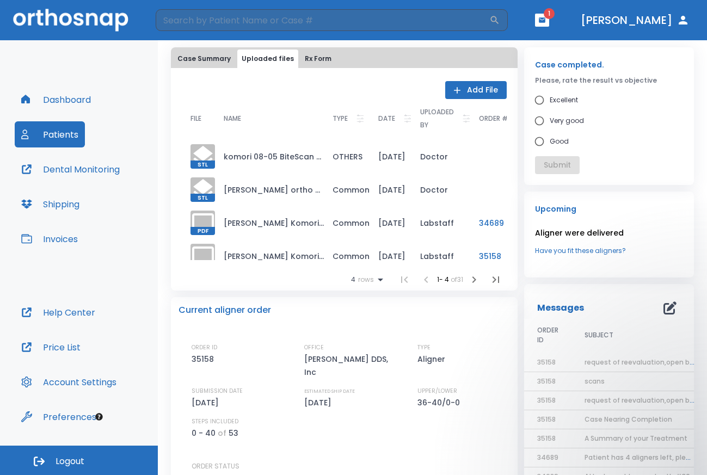
scroll to position [50, 0]
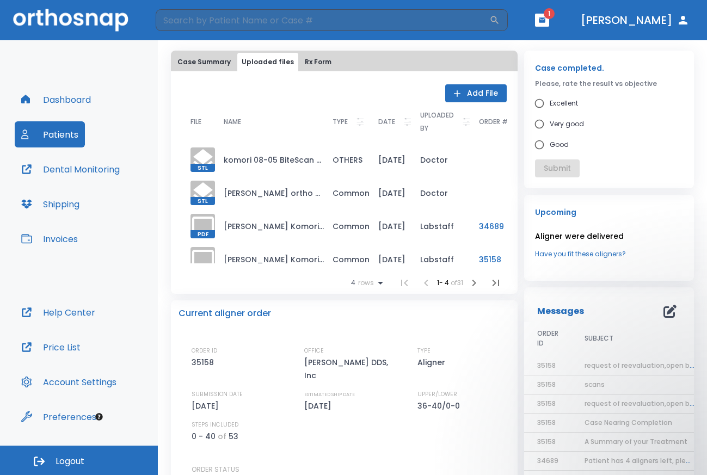
click at [341, 155] on td "OTHERS" at bounding box center [347, 159] width 46 height 33
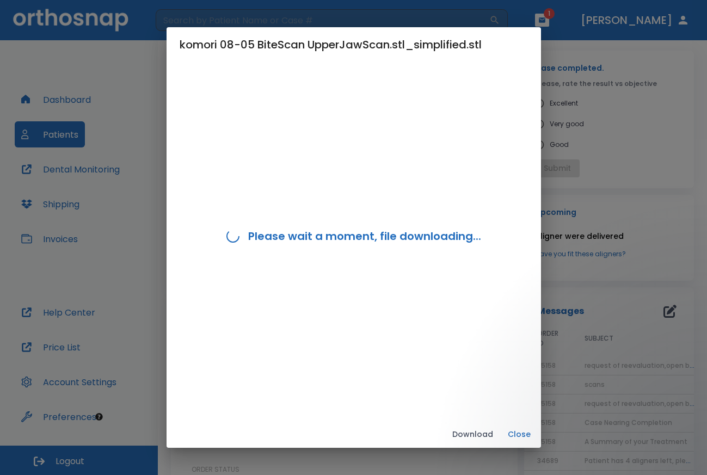
click at [341, 155] on div "Please wait a moment, file downloading..." at bounding box center [354, 236] width 348 height 348
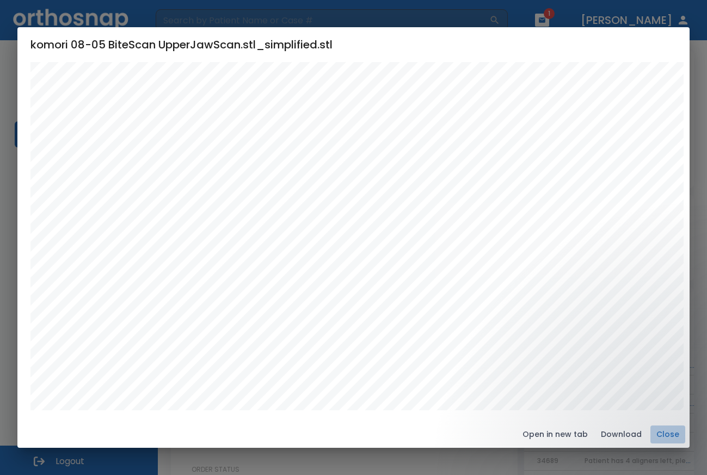
click at [667, 438] on button "Close" at bounding box center [667, 435] width 35 height 18
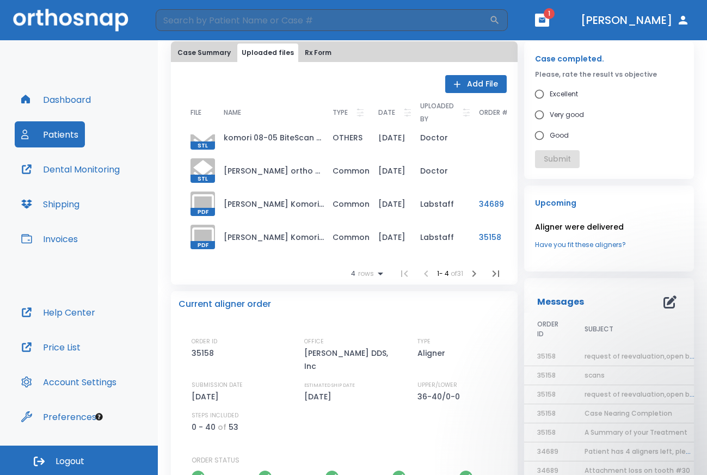
scroll to position [0, 0]
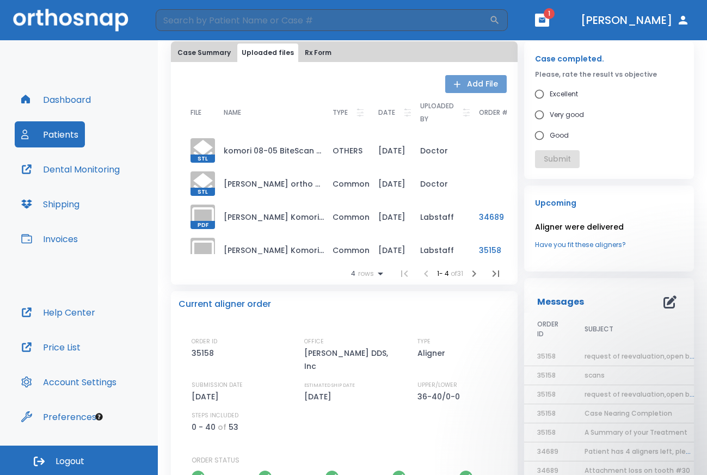
click at [470, 81] on button "Add File" at bounding box center [476, 84] width 62 height 18
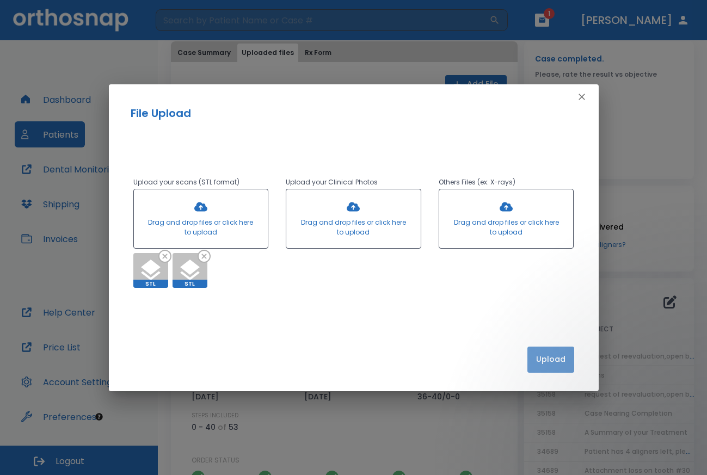
click at [550, 361] on button "Upload" at bounding box center [550, 360] width 47 height 26
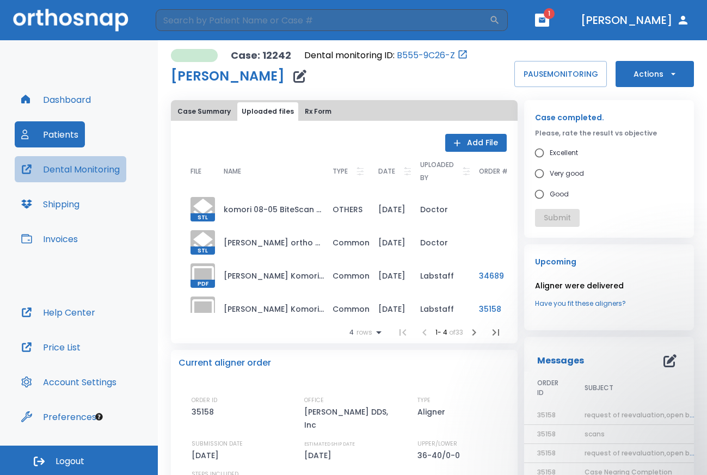
click at [67, 161] on button "Dental Monitoring" at bounding box center [71, 169] width 112 height 26
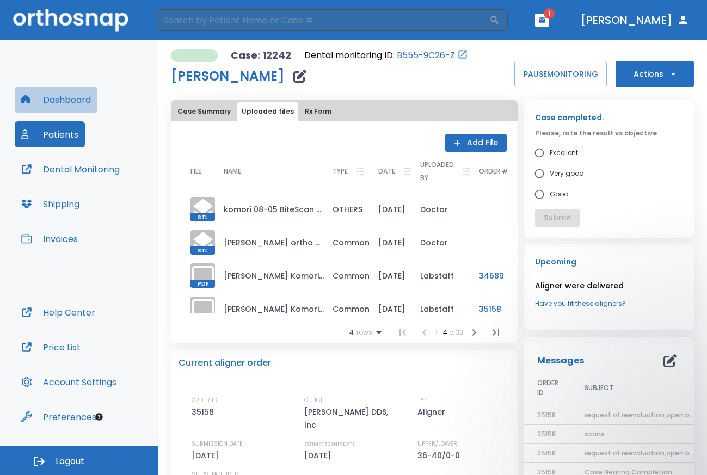
click at [59, 98] on button "Dashboard" at bounding box center [56, 100] width 83 height 26
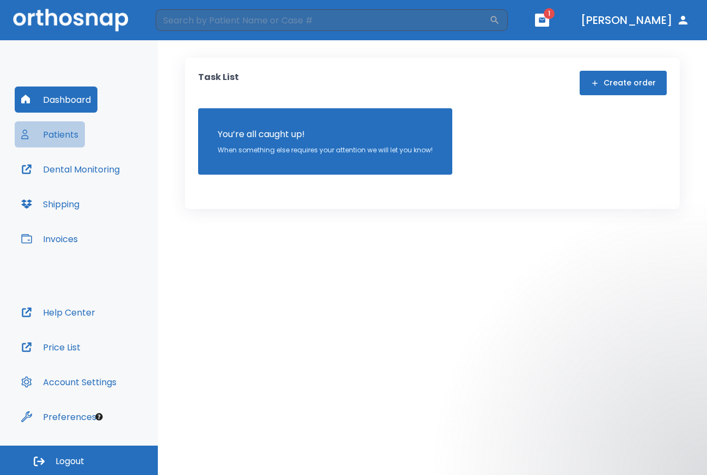
click at [63, 127] on button "Patients" at bounding box center [50, 134] width 70 height 26
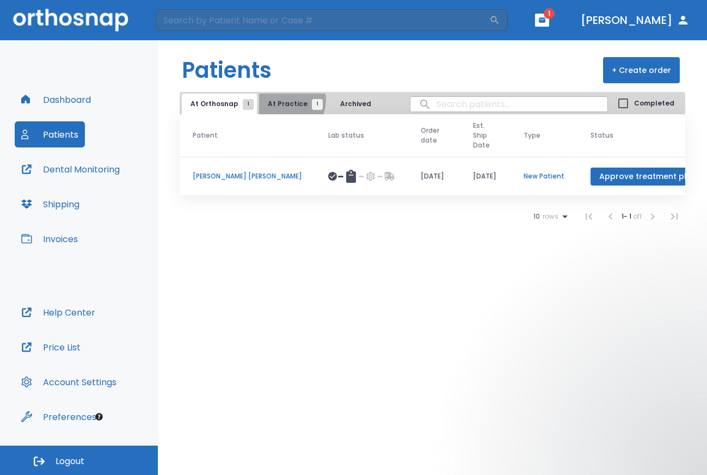
click at [286, 100] on span "At Practice 1" at bounding box center [293, 104] width 50 height 10
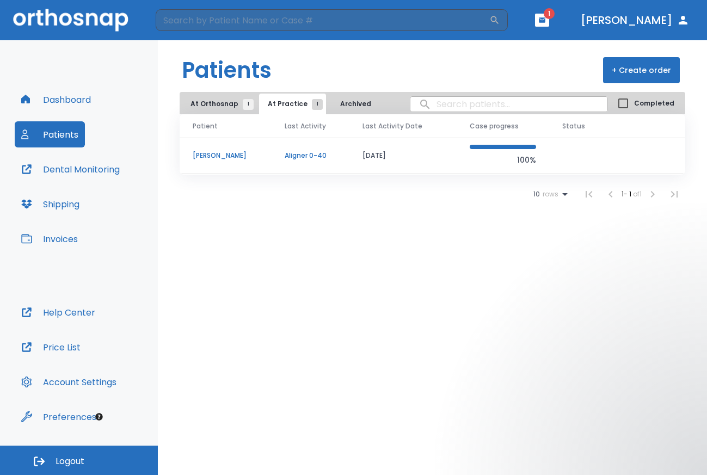
click at [209, 156] on p "[PERSON_NAME]" at bounding box center [226, 156] width 66 height 10
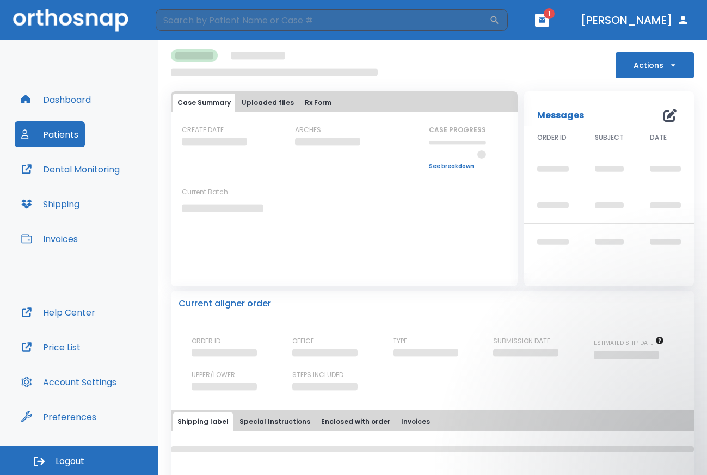
click at [209, 156] on div "CREATE DATE" at bounding box center [231, 147] width 98 height 45
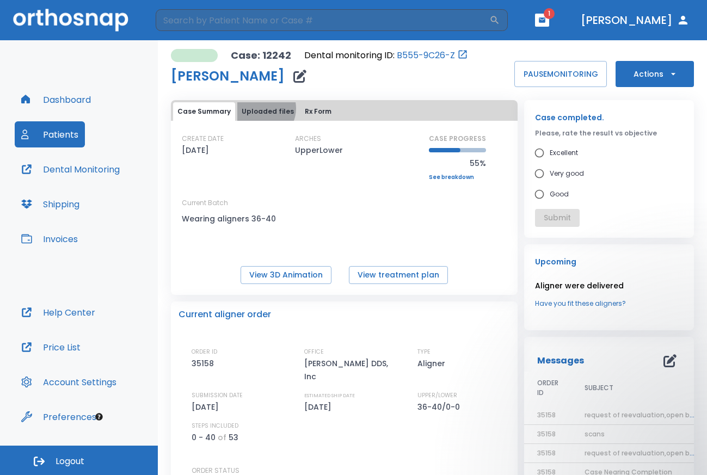
click at [258, 108] on button "Uploaded files" at bounding box center [267, 111] width 61 height 19
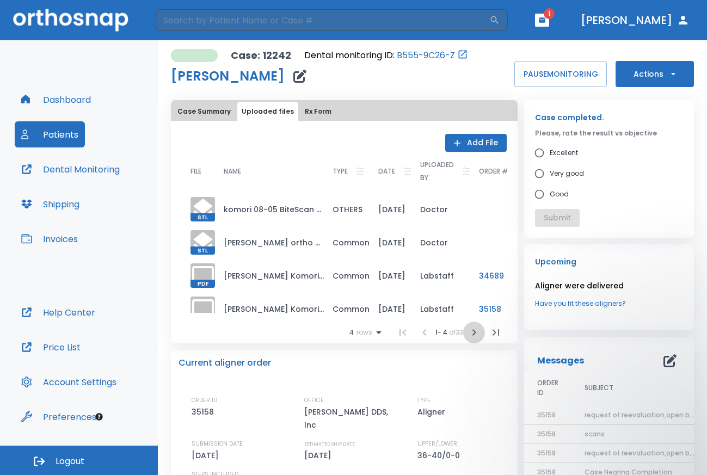
click at [473, 331] on icon "button" at bounding box center [474, 332] width 13 height 13
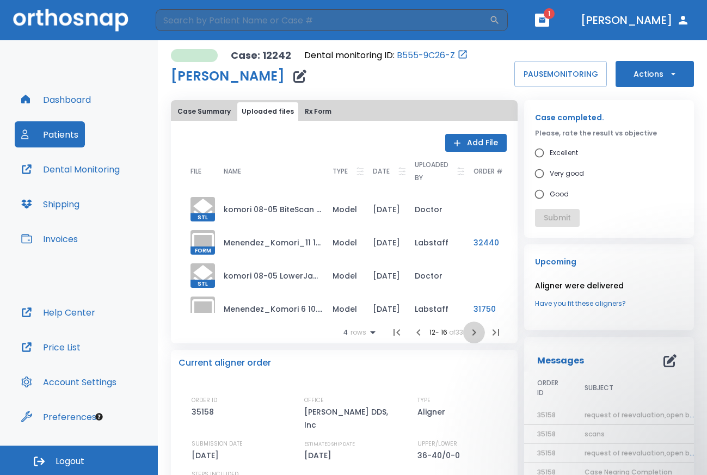
click at [473, 331] on icon "button" at bounding box center [474, 332] width 13 height 13
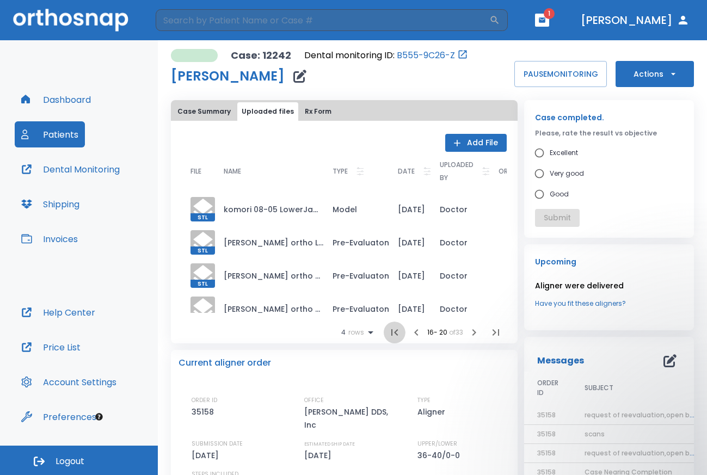
click at [391, 333] on icon "button" at bounding box center [394, 332] width 7 height 7
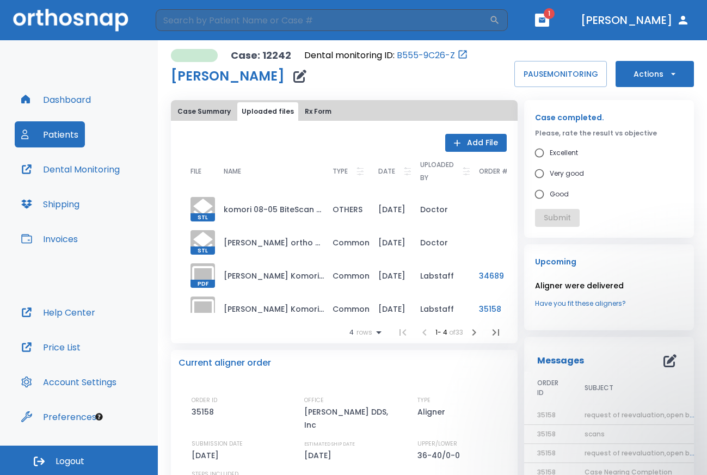
click at [392, 333] on li at bounding box center [403, 333] width 22 height 22
click at [312, 207] on td "komori 08-05 BiteScan UpperJawScan.stl_simplified.stl" at bounding box center [269, 209] width 109 height 33
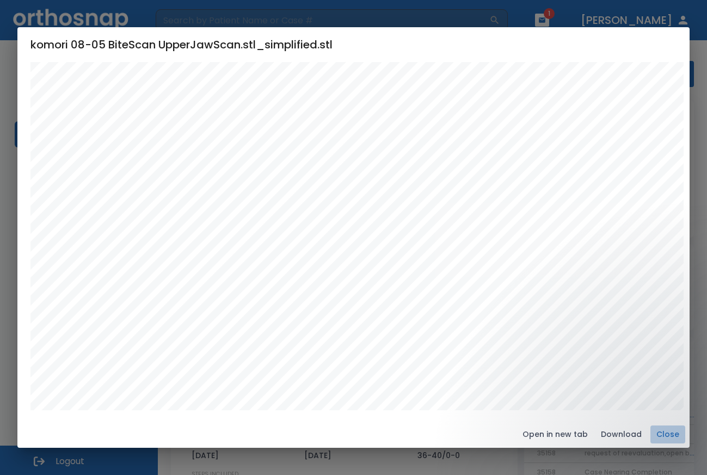
click at [661, 431] on button "Close" at bounding box center [667, 435] width 35 height 18
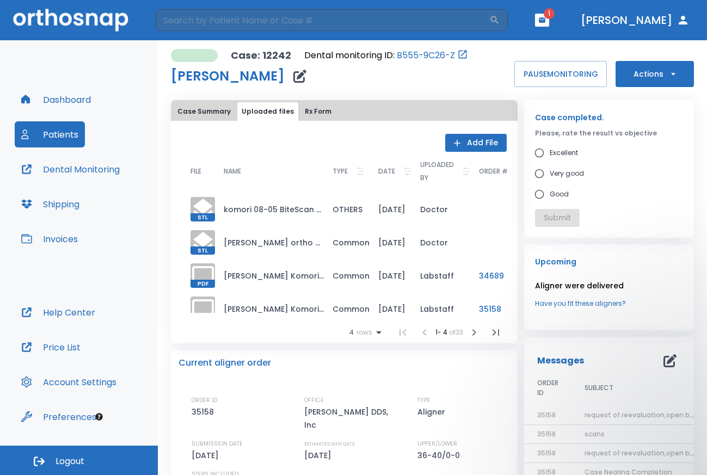
click at [436, 167] on p "UPLOADED BY" at bounding box center [437, 171] width 34 height 26
click at [343, 175] on p "TYPE" at bounding box center [340, 171] width 15 height 13
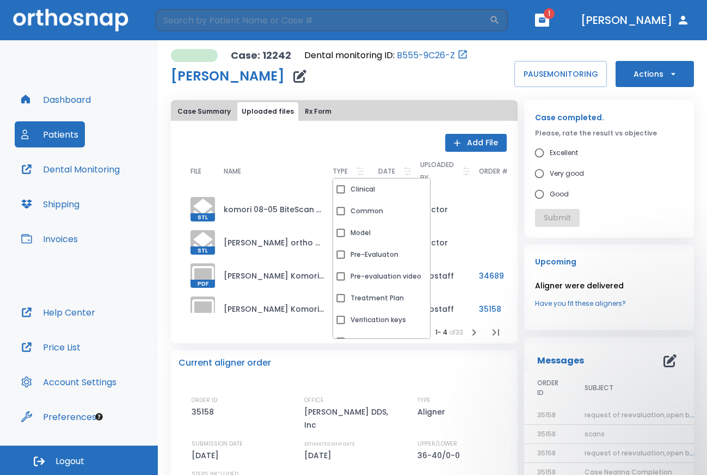
click at [343, 175] on p "TYPE" at bounding box center [340, 171] width 15 height 13
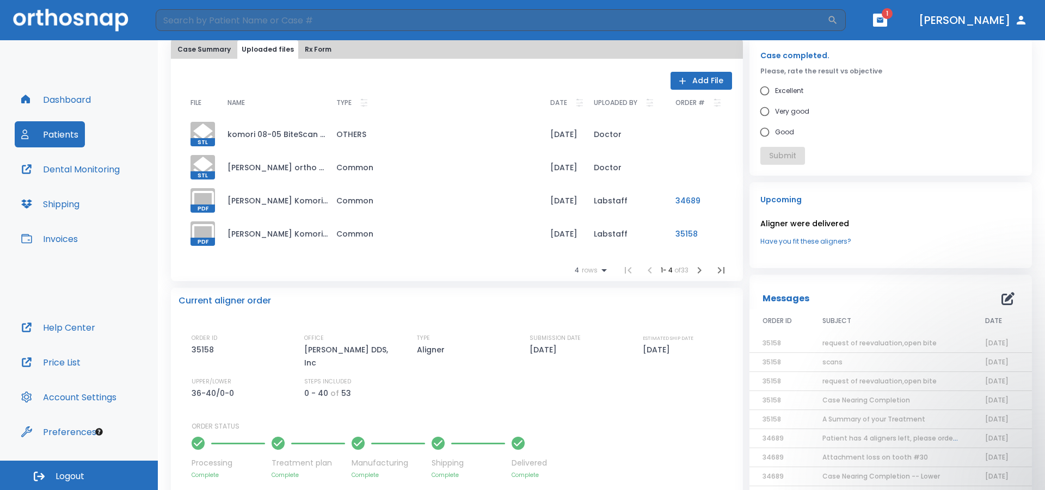
scroll to position [63, 0]
click at [694, 266] on icon "button" at bounding box center [699, 269] width 13 height 13
click at [640, 266] on icon "button" at bounding box center [646, 269] width 13 height 13
click at [641, 266] on icon "button" at bounding box center [647, 269] width 13 height 13
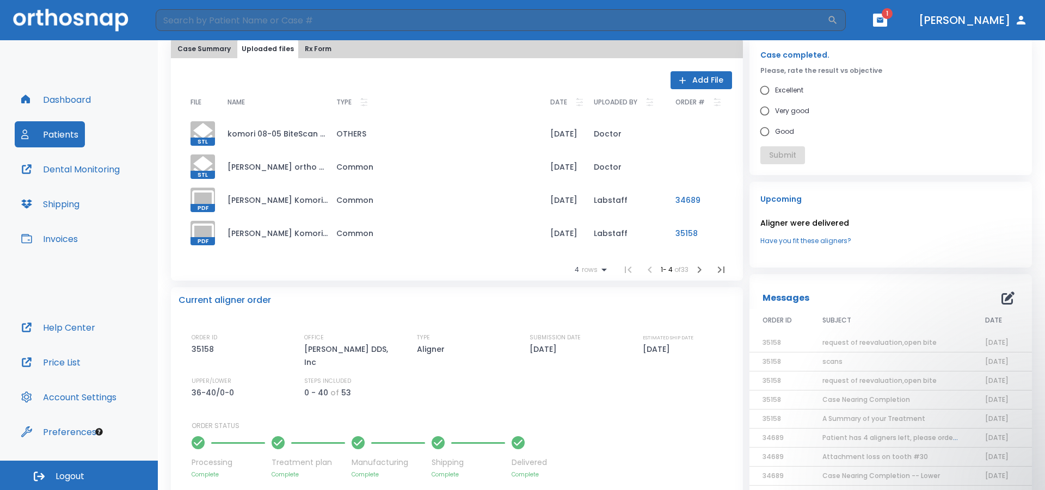
click at [639, 266] on li at bounding box center [650, 270] width 22 height 22
click at [360, 103] on icon at bounding box center [364, 103] width 8 height 8
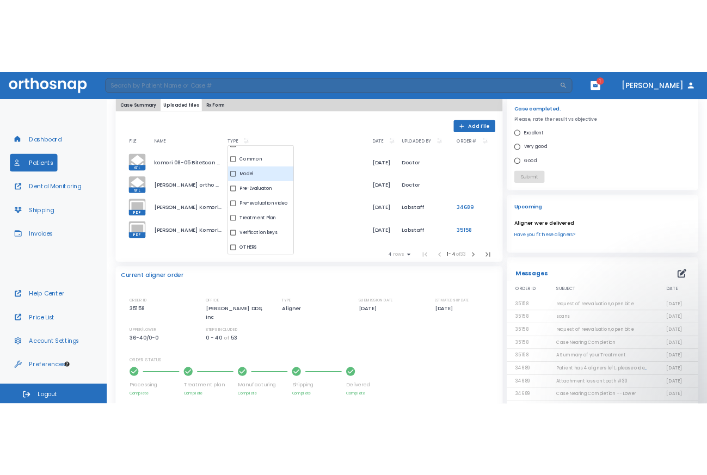
scroll to position [14, 0]
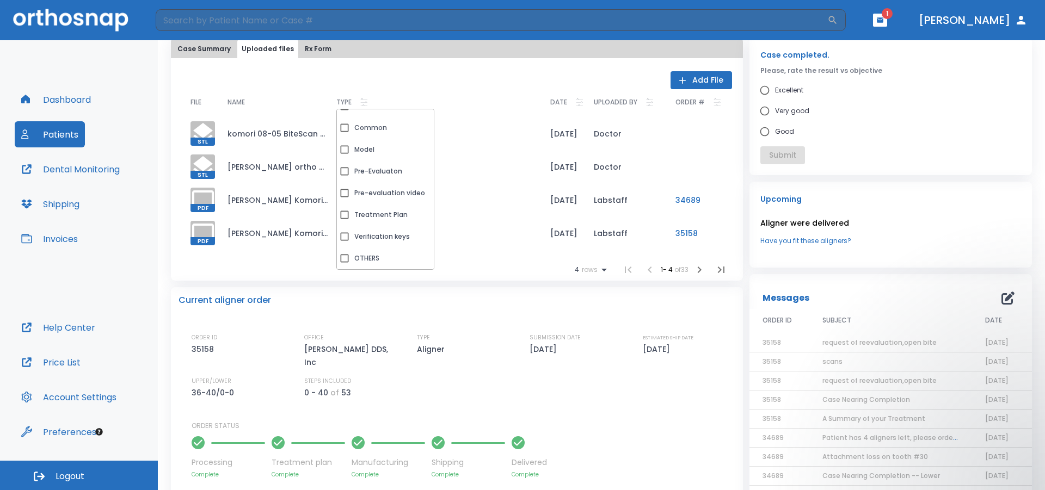
click at [460, 117] on th "TYPE" at bounding box center [435, 103] width 214 height 28
click at [233, 131] on td "komori 08-05 BiteScan UpperJawScan.stl_simplified.stl" at bounding box center [273, 133] width 109 height 33
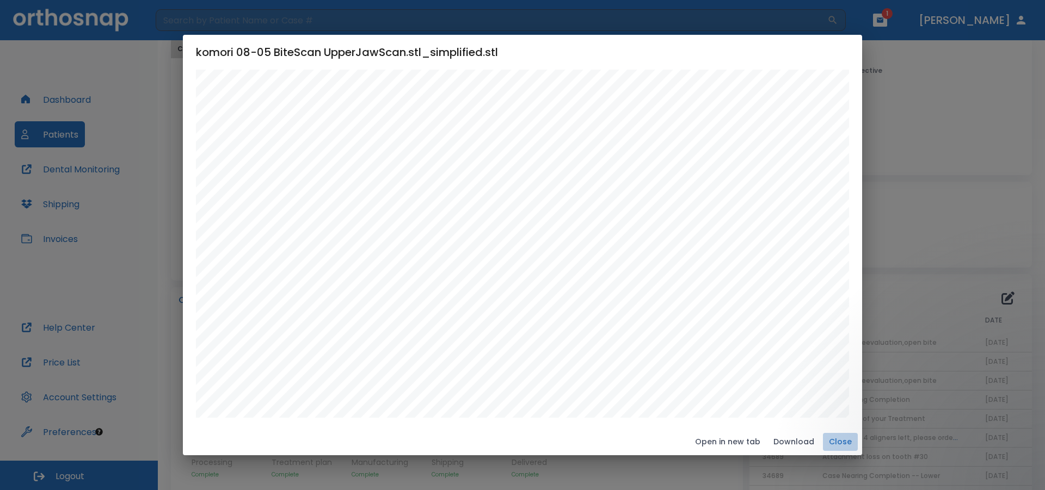
click at [706, 441] on button "Close" at bounding box center [840, 442] width 35 height 18
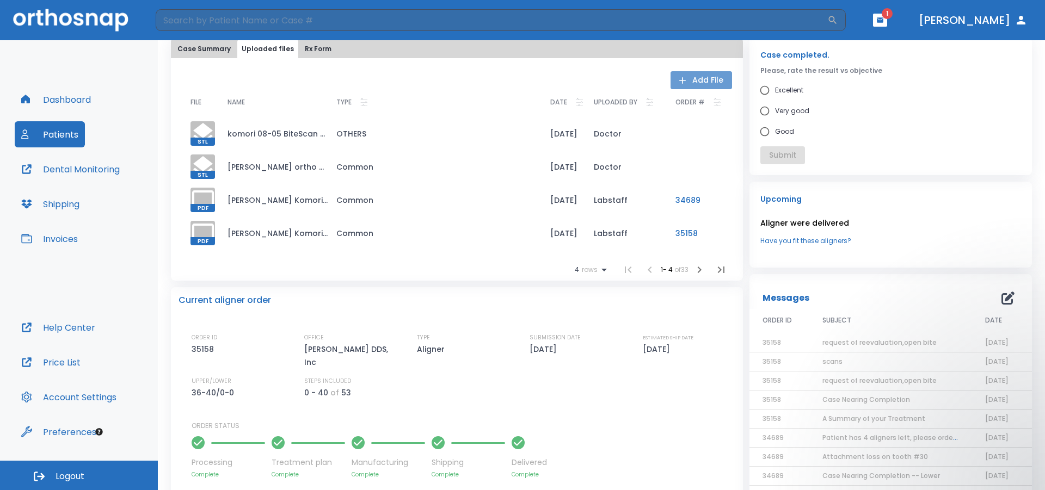
click at [702, 78] on button "Add File" at bounding box center [702, 80] width 62 height 18
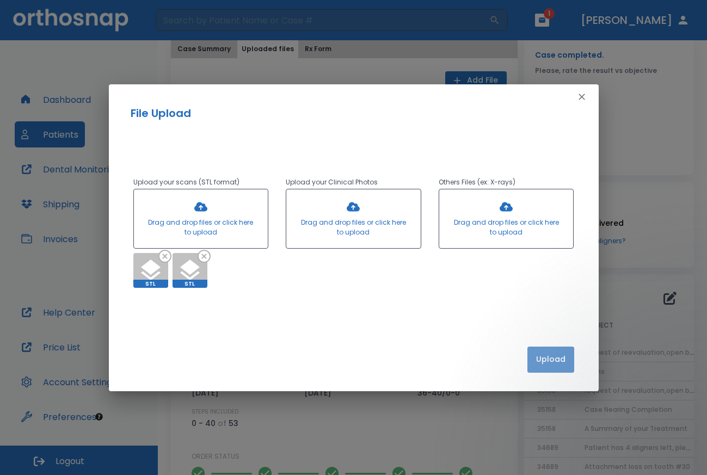
click at [550, 361] on button "Upload" at bounding box center [550, 360] width 47 height 26
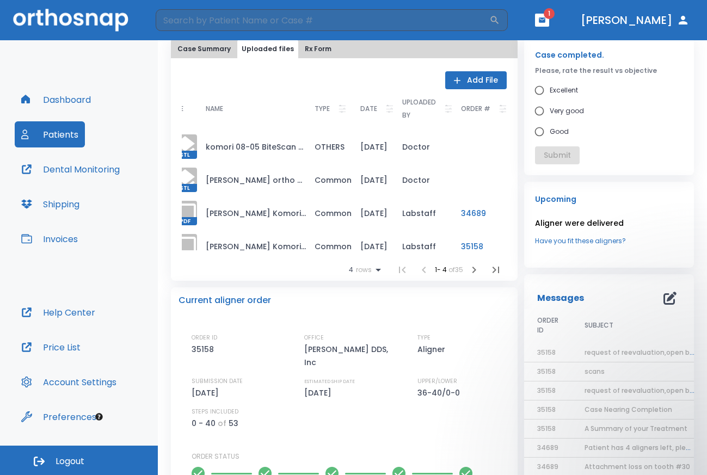
scroll to position [0, 0]
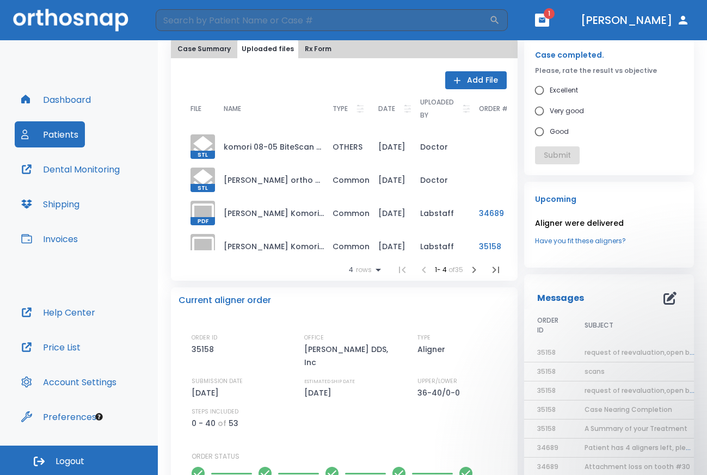
click at [277, 141] on td "komori 08-05 BiteScan UpperJawScan.stl_simplified.stl" at bounding box center [269, 146] width 109 height 33
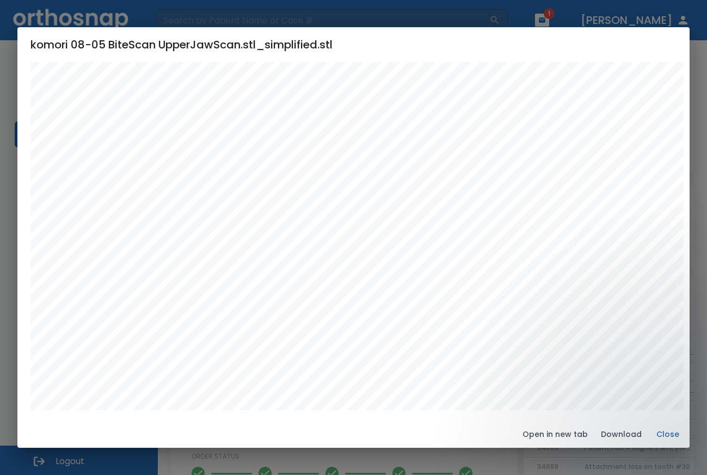
click at [277, 141] on div at bounding box center [356, 236] width 653 height 348
click at [663, 432] on button "Close" at bounding box center [667, 435] width 35 height 18
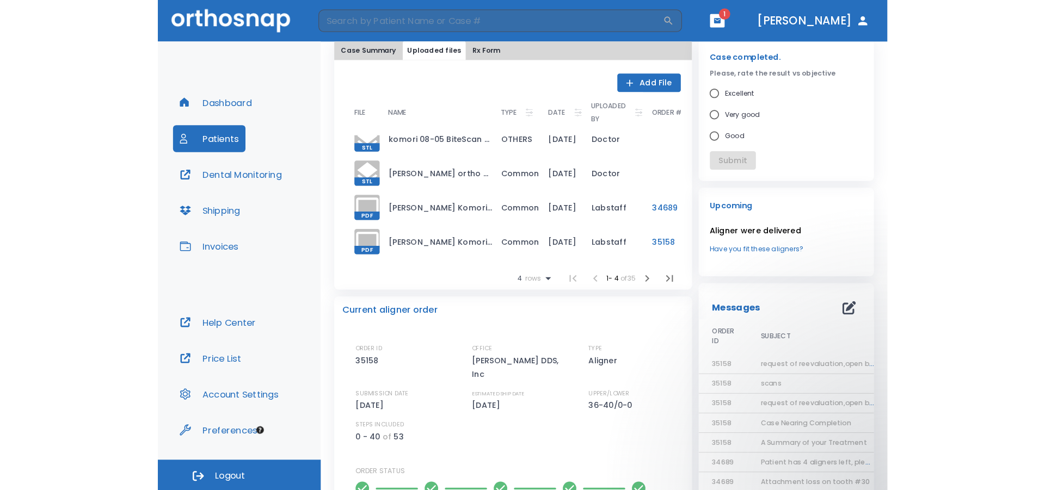
scroll to position [21, 0]
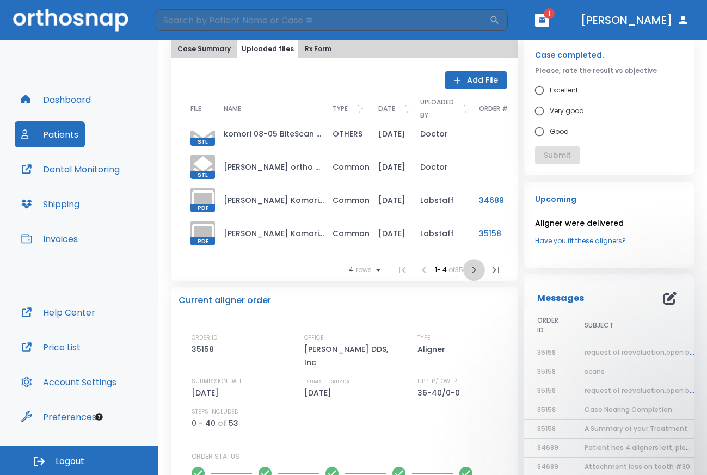
click at [468, 266] on icon "button" at bounding box center [474, 269] width 13 height 13
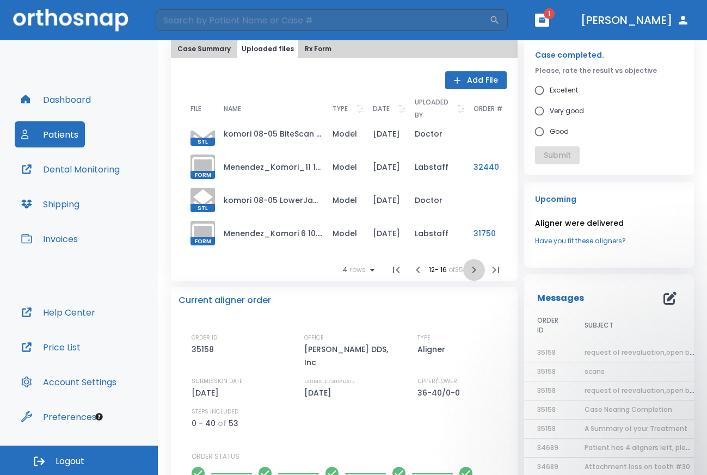
click at [468, 269] on icon "button" at bounding box center [474, 269] width 13 height 13
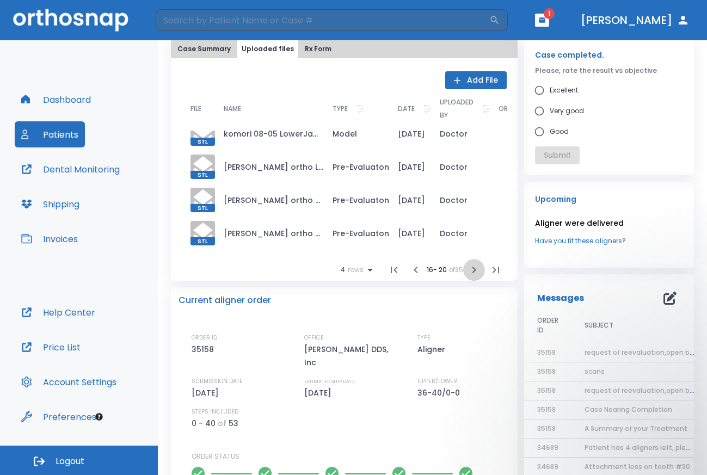
click at [468, 269] on icon "button" at bounding box center [474, 269] width 13 height 13
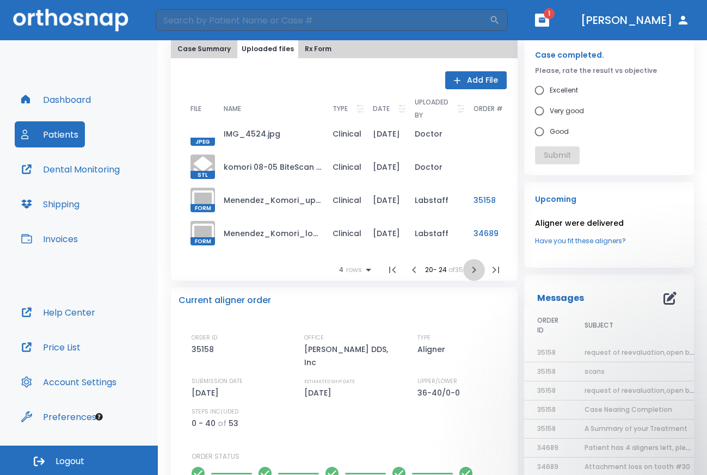
click at [469, 270] on icon "button" at bounding box center [474, 269] width 13 height 13
drag, startPoint x: 469, startPoint y: 270, endPoint x: 246, endPoint y: 125, distance: 265.8
click at [246, 125] on div "FILE NAME TYPE DATE UPLOADED BY ORDER # JPEG IMG_4535.jpg Clinical [DATE] Docto…" at bounding box center [344, 185] width 325 height 192
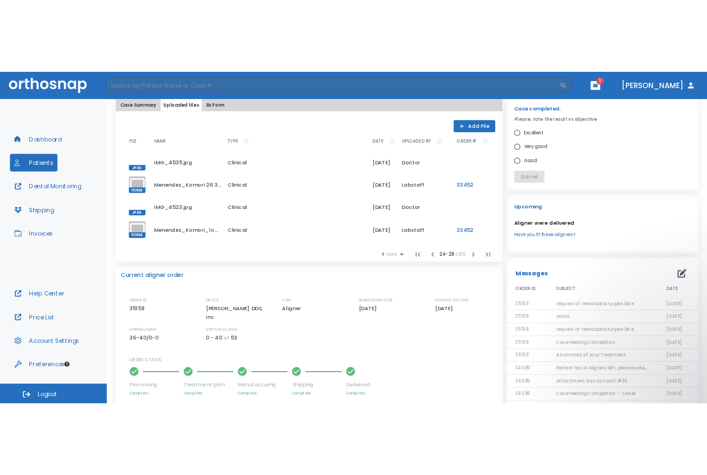
scroll to position [0, 0]
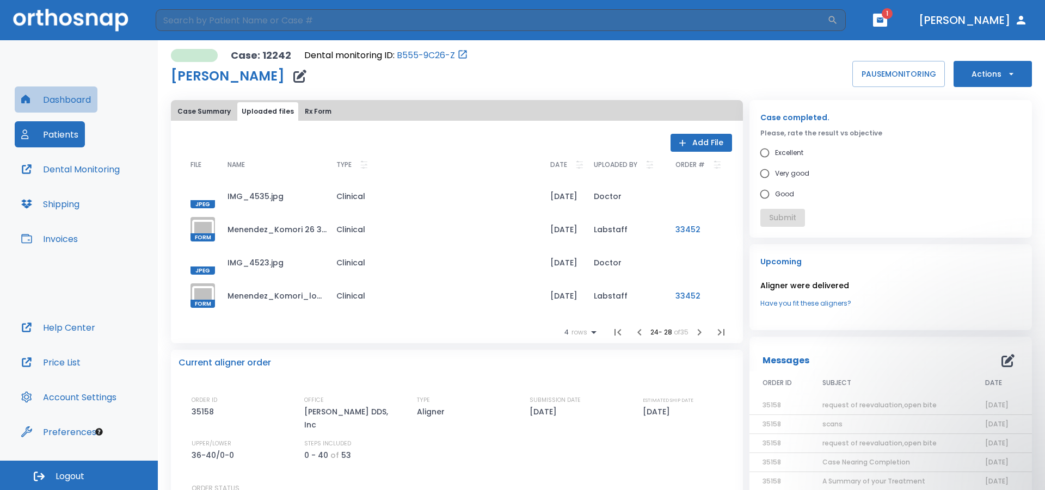
click at [71, 96] on button "Dashboard" at bounding box center [56, 100] width 83 height 26
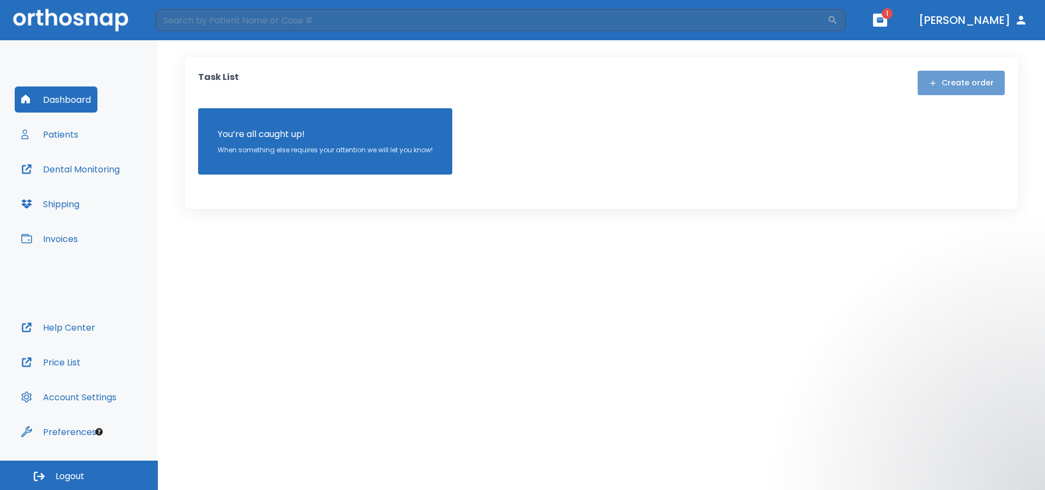
click at [706, 79] on button "Create order" at bounding box center [961, 83] width 87 height 24
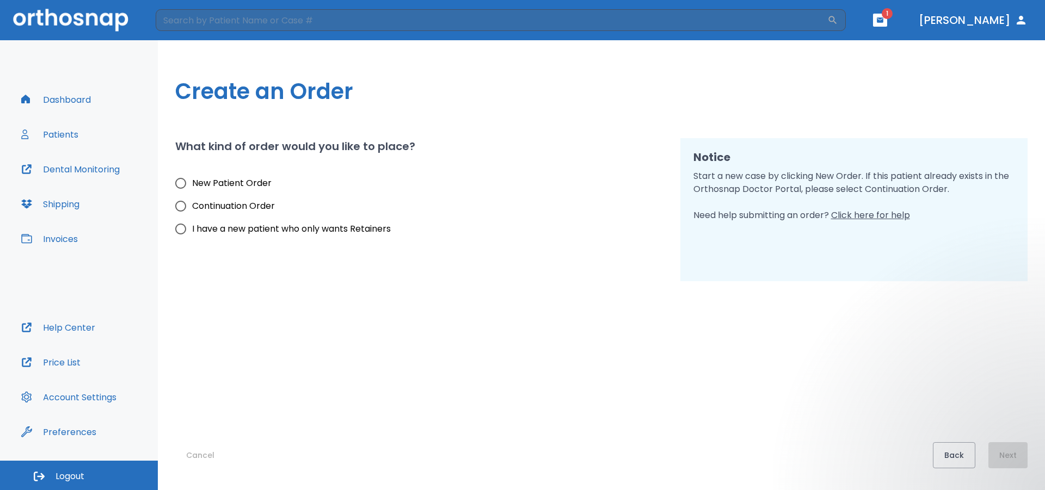
click at [220, 182] on span "New Patient Order" at bounding box center [231, 183] width 79 height 13
click at [192, 182] on input "New Patient Order" at bounding box center [180, 183] width 23 height 23
radio input "true"
click at [706, 451] on button "Next" at bounding box center [1007, 455] width 39 height 26
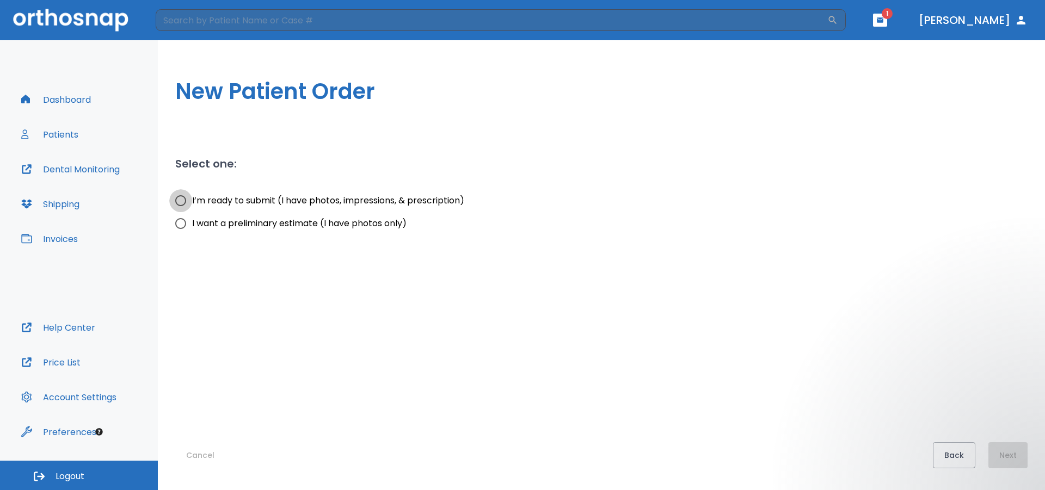
click at [182, 201] on input "I’m ready to submit (I have photos, impressions, & prescription)" at bounding box center [180, 200] width 23 height 23
radio input "true"
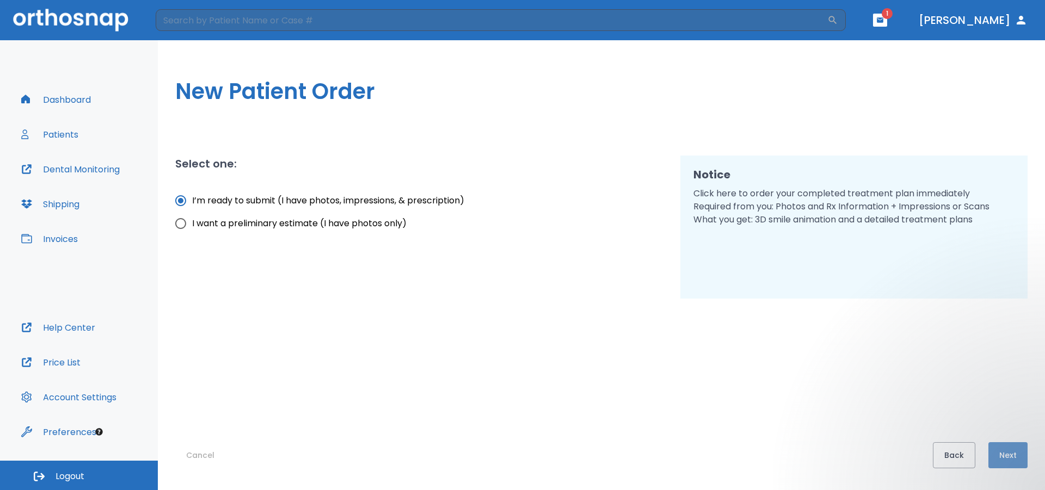
click at [706, 453] on button "Next" at bounding box center [1007, 455] width 39 height 26
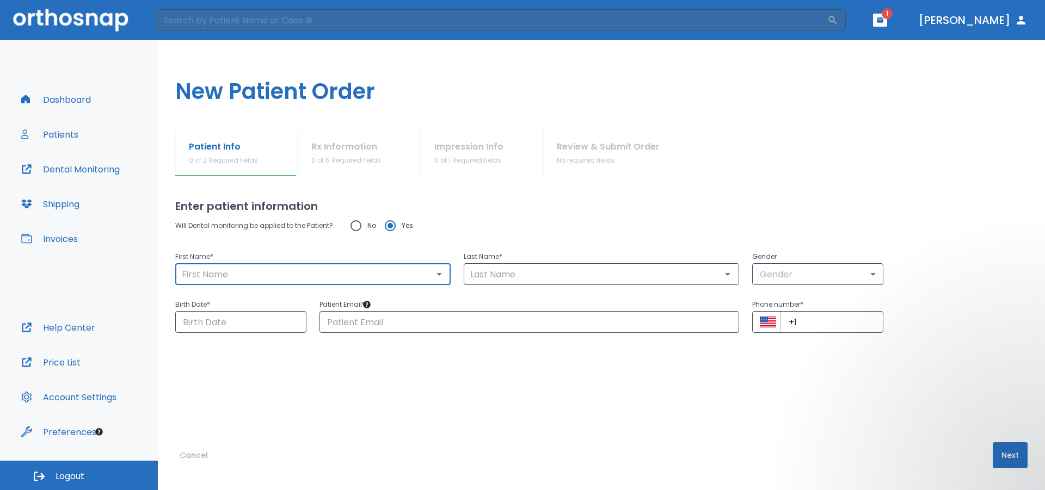
click at [195, 273] on input "text" at bounding box center [313, 274] width 269 height 15
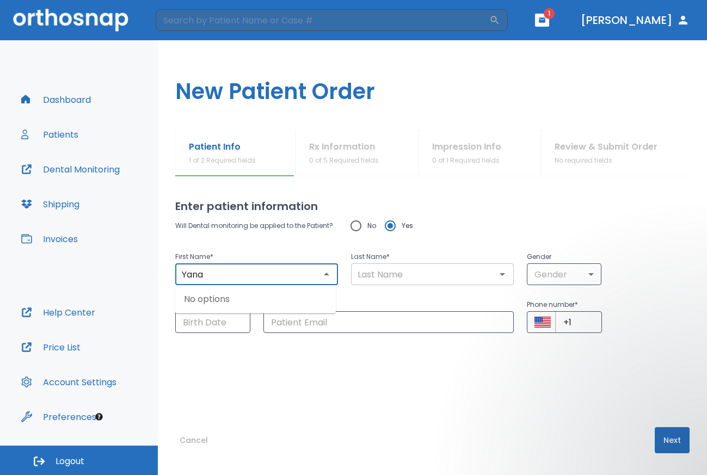
type input "Yana"
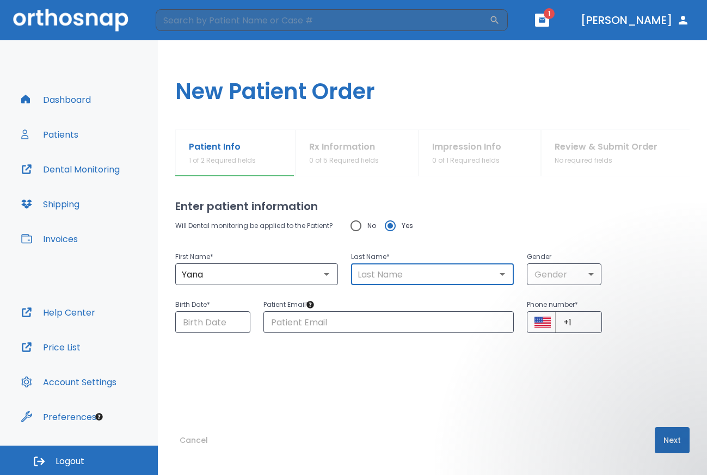
click at [360, 278] on input "text" at bounding box center [432, 274] width 156 height 15
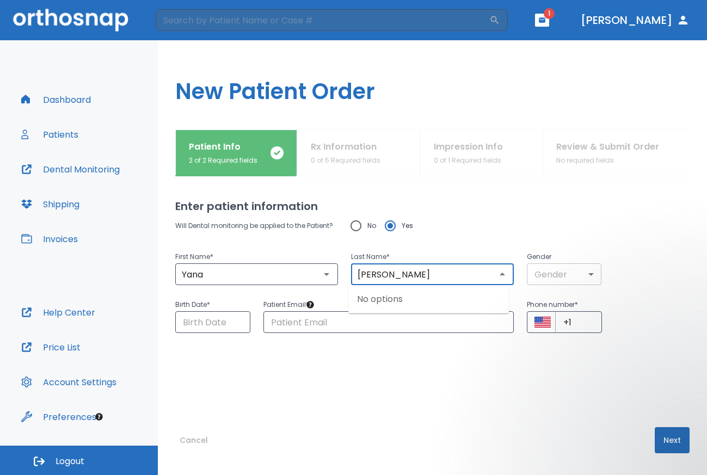
type input "[PERSON_NAME]"
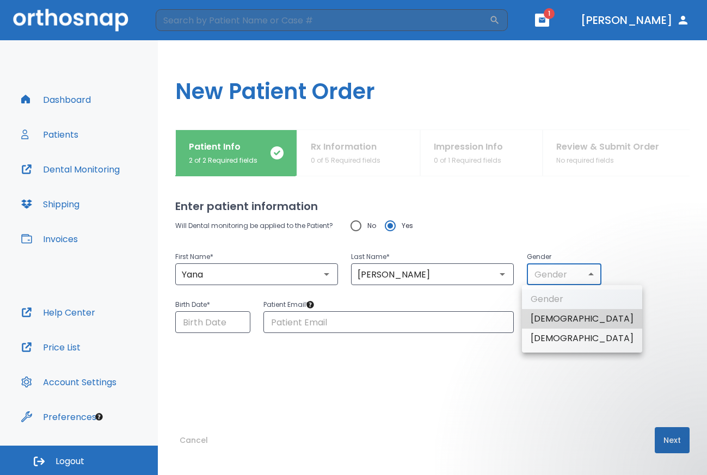
click at [585, 276] on body "​ 1 [PERSON_NAME] Dashboard Patients Dental Monitoring Shipping Invoices Help C…" at bounding box center [353, 237] width 707 height 475
click at [565, 339] on li "[DEMOGRAPHIC_DATA]" at bounding box center [582, 339] width 120 height 20
type input "0"
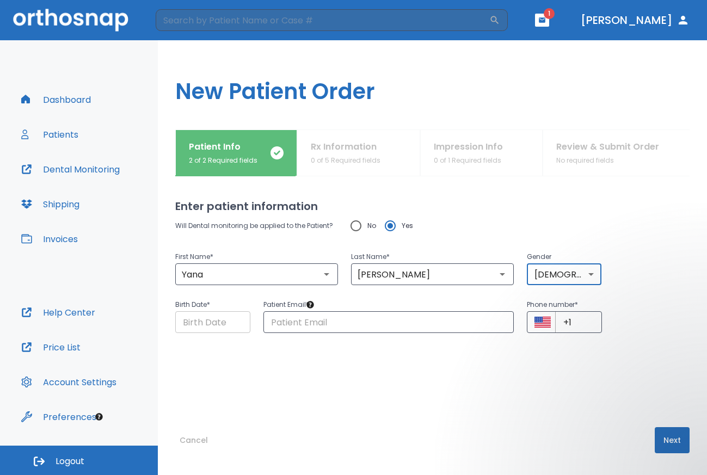
click at [194, 329] on input "Choose date" at bounding box center [212, 322] width 75 height 22
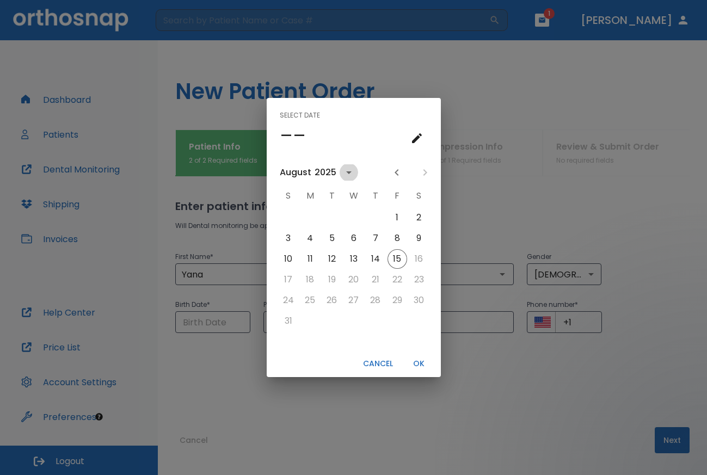
click at [347, 170] on icon "calendar view is open, switch to year view" at bounding box center [348, 172] width 13 height 13
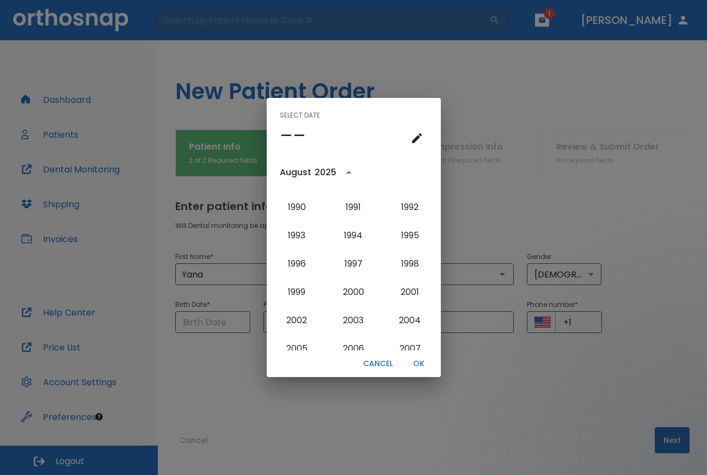
scroll to position [840, 0]
click at [293, 235] on button "1993" at bounding box center [296, 237] width 39 height 20
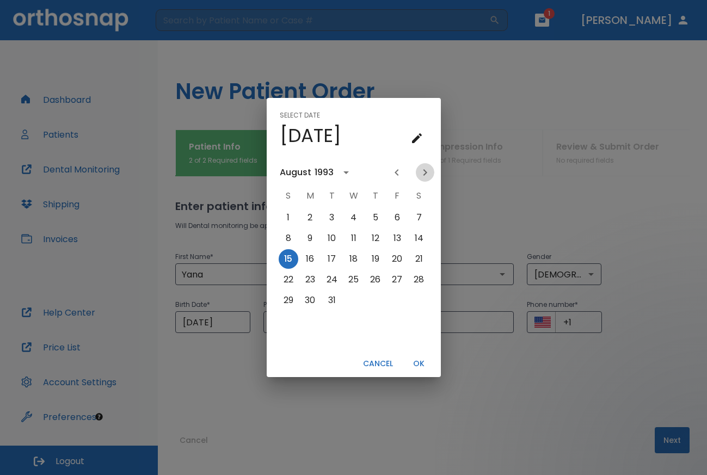
click at [426, 171] on icon "Next month" at bounding box center [425, 172] width 13 height 13
click at [307, 257] on button "15" at bounding box center [310, 259] width 20 height 20
type input "[DATE]"
click at [417, 364] on button "OK" at bounding box center [419, 364] width 35 height 18
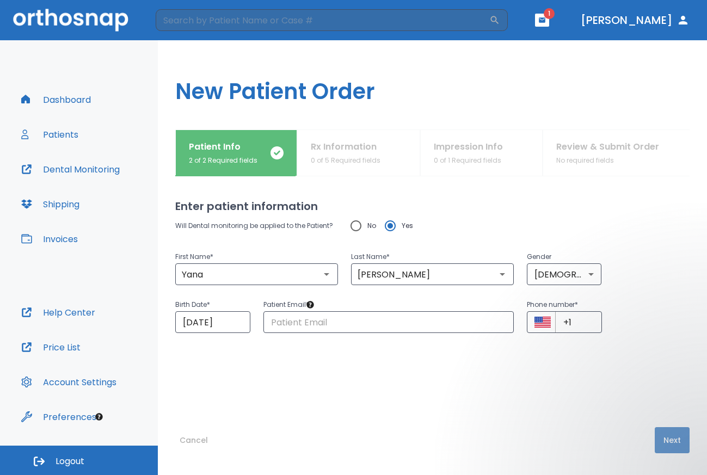
click at [663, 443] on button "Next" at bounding box center [672, 440] width 35 height 26
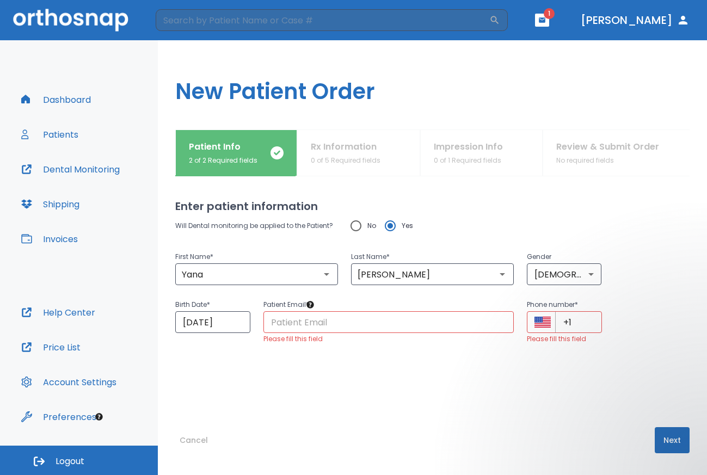
click at [306, 322] on input "text" at bounding box center [388, 322] width 251 height 22
click at [272, 401] on div "Enter patient information Will Dental monitoring be applied to the Patient? No …" at bounding box center [432, 325] width 514 height 299
click at [278, 321] on input "text" at bounding box center [388, 322] width 251 height 22
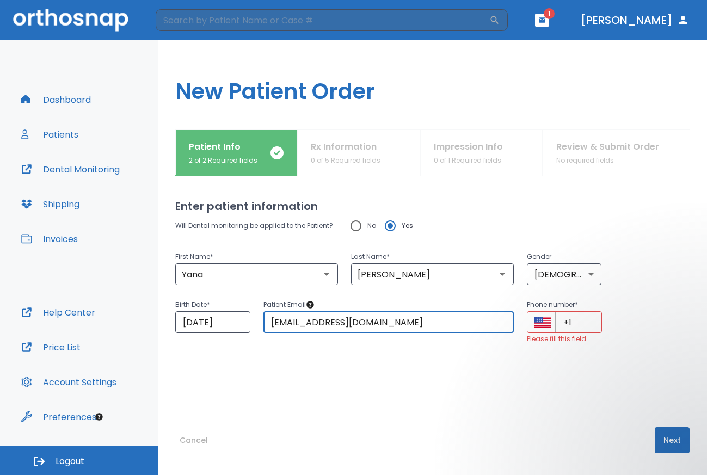
type input "[EMAIL_ADDRESS][DOMAIN_NAME]"
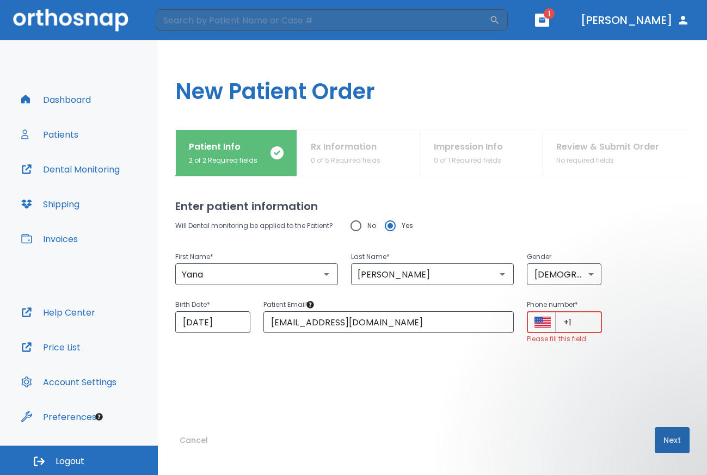
click at [577, 324] on input "+1" at bounding box center [578, 322] width 47 height 22
type input "[PHONE_NUMBER]"
click at [665, 444] on button "Next" at bounding box center [672, 440] width 35 height 26
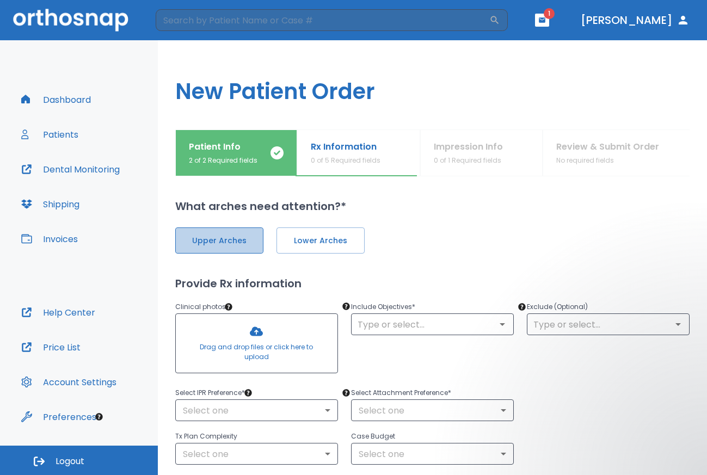
click at [237, 239] on span "Upper Arches" at bounding box center [219, 240] width 65 height 11
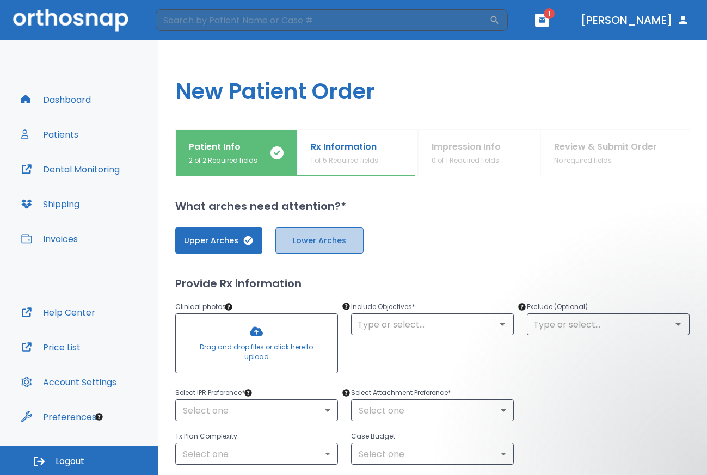
click at [331, 239] on span "Lower Arches" at bounding box center [319, 240] width 65 height 11
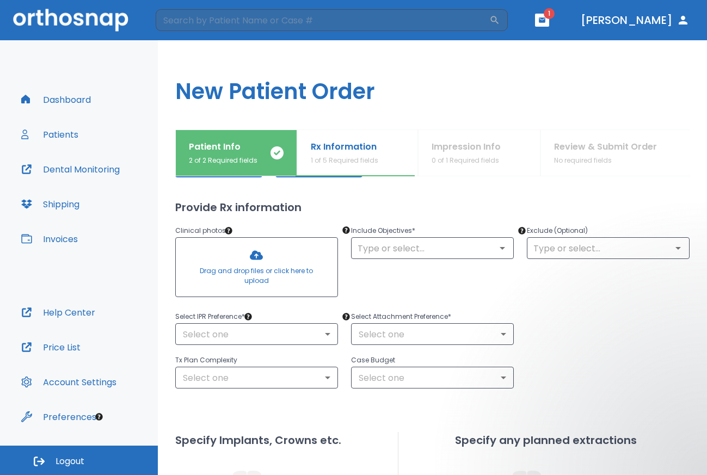
scroll to position [77, 0]
click at [500, 249] on icon "Open" at bounding box center [502, 247] width 13 height 13
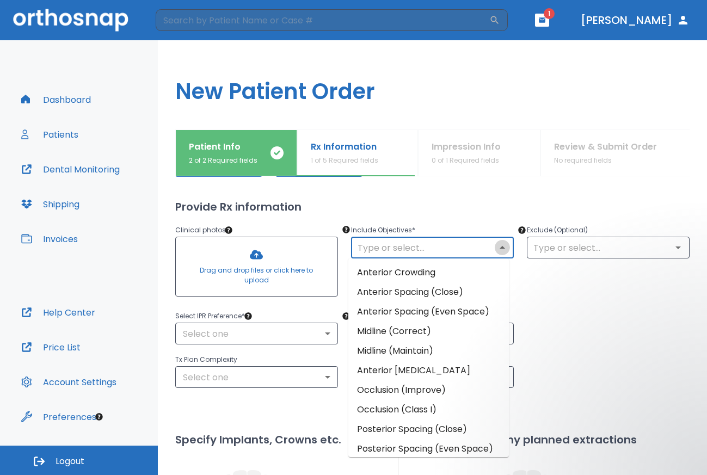
click at [500, 249] on icon "Close" at bounding box center [502, 247] width 13 height 13
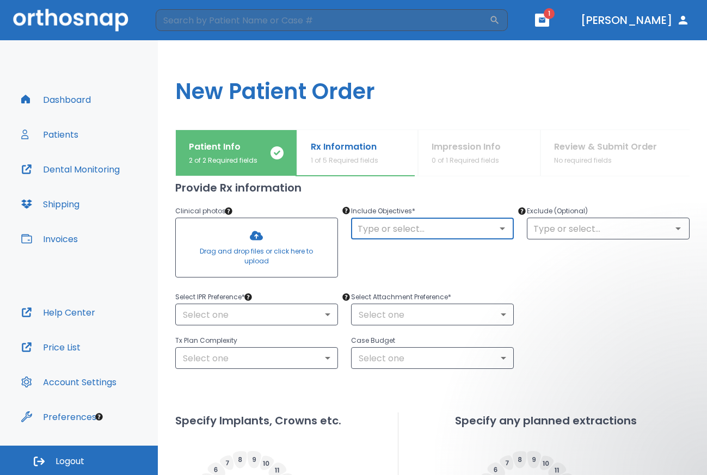
scroll to position [95, 0]
click at [475, 160] on div "Patient Info 2 of 2 Required fields Rx Information 1 of 5 Required fields Impre…" at bounding box center [432, 153] width 514 height 47
click at [500, 230] on icon "Open" at bounding box center [502, 229] width 5 height 3
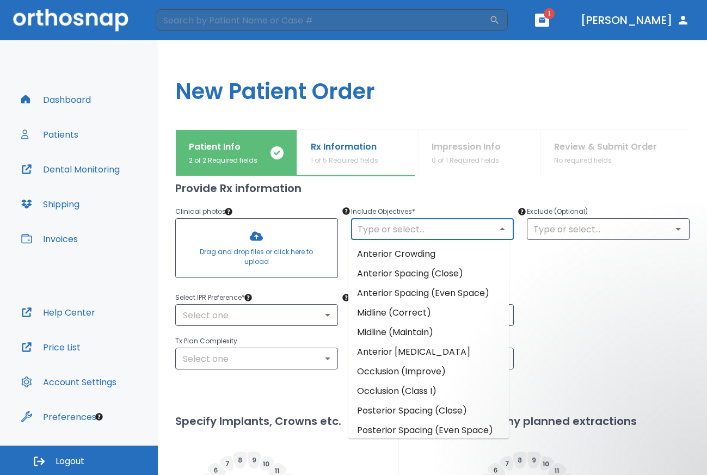
click at [448, 254] on li "Anterior Crowding" at bounding box center [428, 254] width 161 height 20
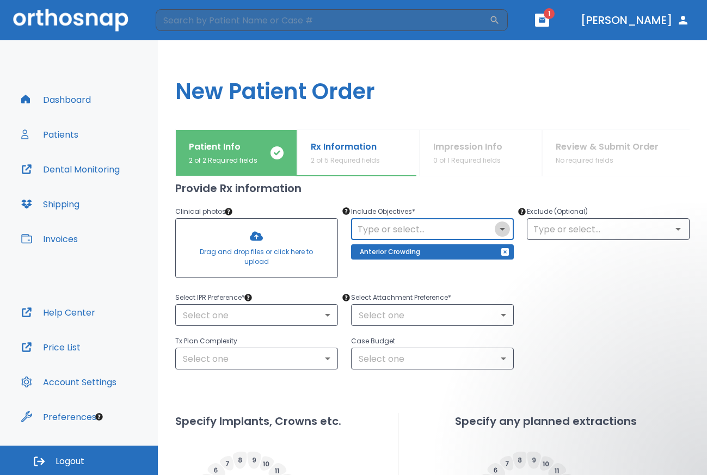
click at [496, 232] on icon "Open" at bounding box center [502, 229] width 13 height 13
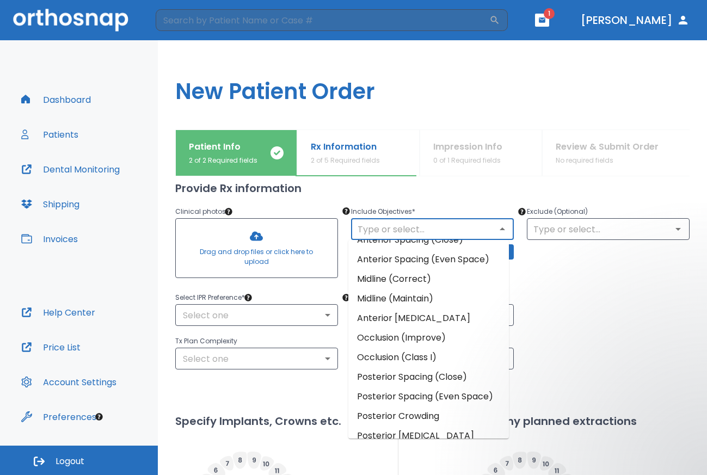
scroll to position [0, 0]
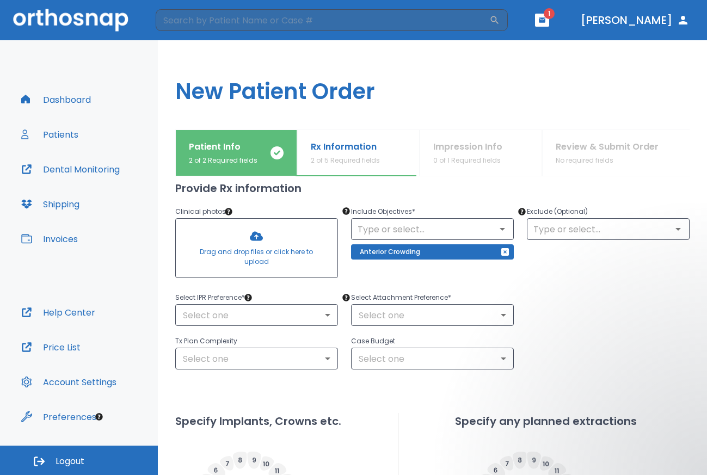
click at [564, 292] on div "Select IPR Preference * Select one ​ Select Attachment Preference * Select one ​" at bounding box center [425, 302] width 527 height 48
click at [499, 226] on icon "Open" at bounding box center [502, 229] width 13 height 13
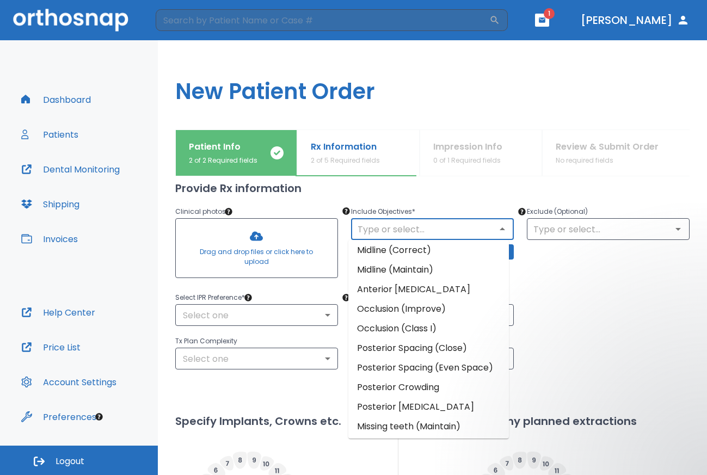
scroll to position [117, 0]
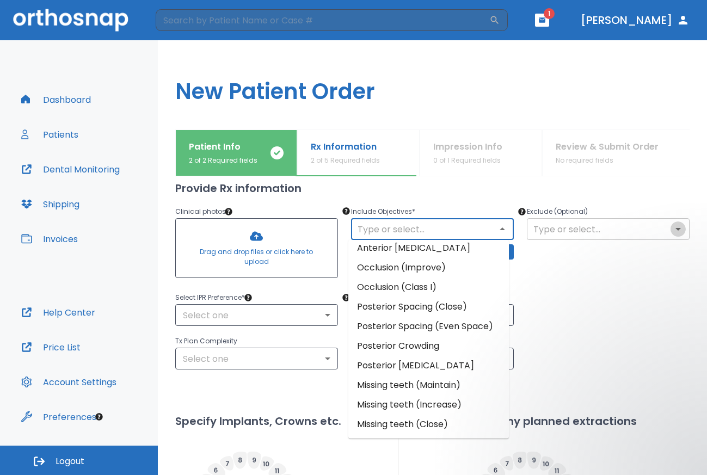
click at [675, 231] on icon "Open" at bounding box center [678, 229] width 13 height 13
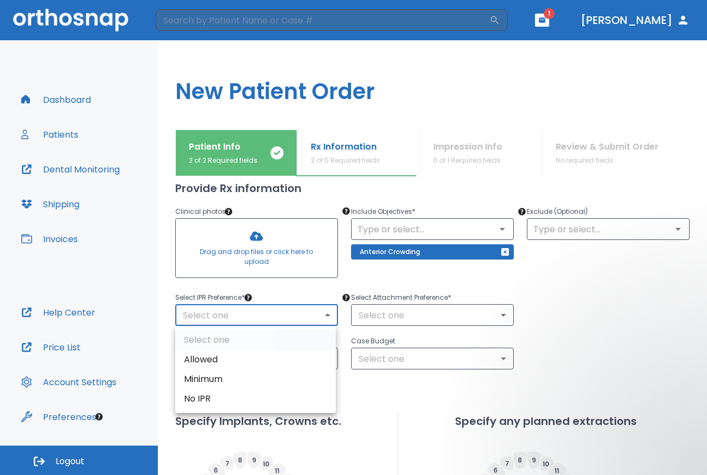
click at [318, 312] on body "​ 1 [PERSON_NAME] Dashboard Patients Dental Monitoring Shipping Invoices Help C…" at bounding box center [353, 237] width 707 height 475
click at [279, 365] on li "Allowed" at bounding box center [255, 360] width 161 height 20
type input "1"
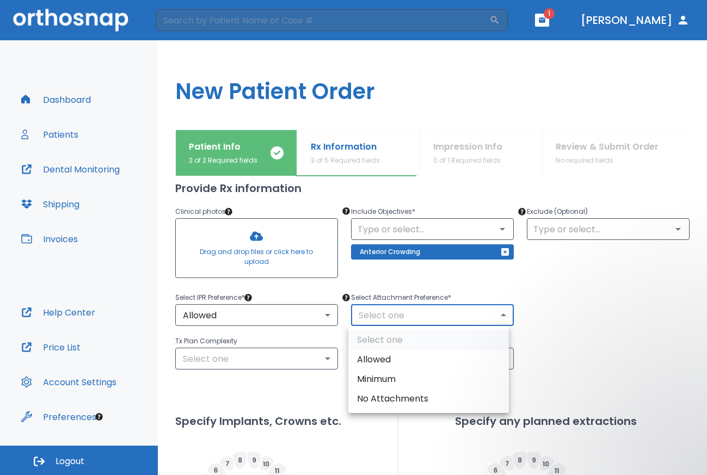
click at [496, 312] on body "​ 1 [PERSON_NAME] Dashboard Patients Dental Monitoring Shipping Invoices Help C…" at bounding box center [353, 237] width 707 height 475
click at [469, 362] on li "Allowed" at bounding box center [428, 360] width 161 height 20
type input "1"
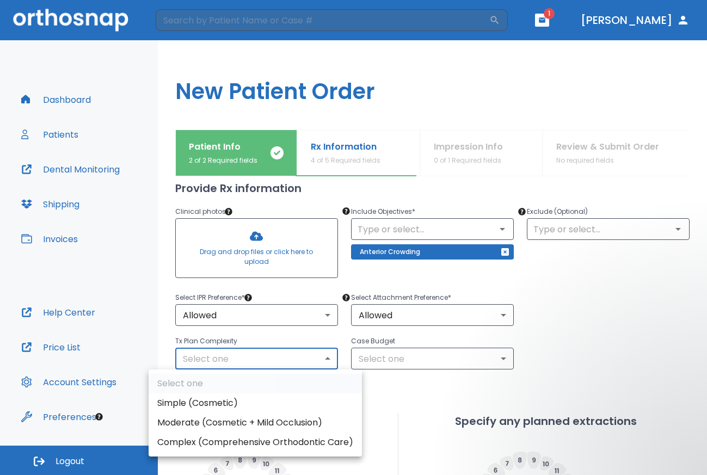
click at [325, 358] on body "​ 1 [PERSON_NAME] Dashboard Patients Dental Monitoring Shipping Invoices Help C…" at bounding box center [353, 237] width 707 height 475
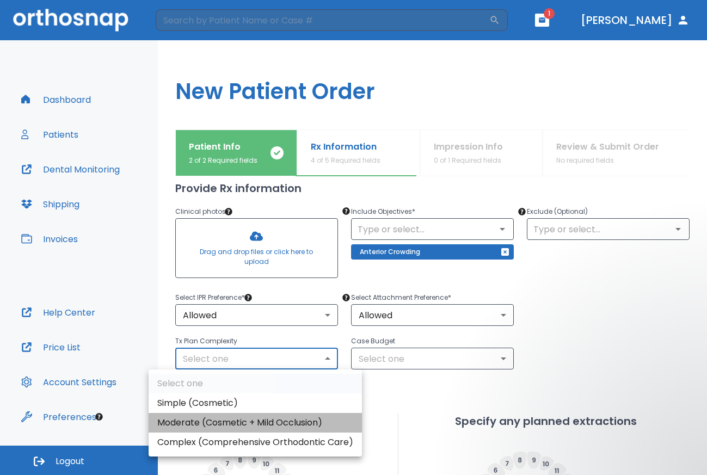
click at [293, 423] on li "Moderate (Cosmetic + Mild Occlusion)" at bounding box center [255, 423] width 213 height 20
type input "1"
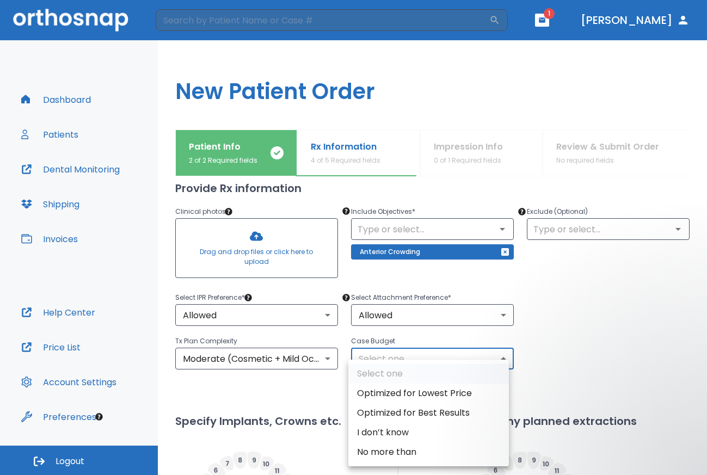
click at [501, 363] on body "​ 1 [PERSON_NAME] Dashboard Patients Dental Monitoring Shipping Invoices Help C…" at bounding box center [353, 237] width 707 height 475
click at [589, 346] on div at bounding box center [353, 237] width 707 height 475
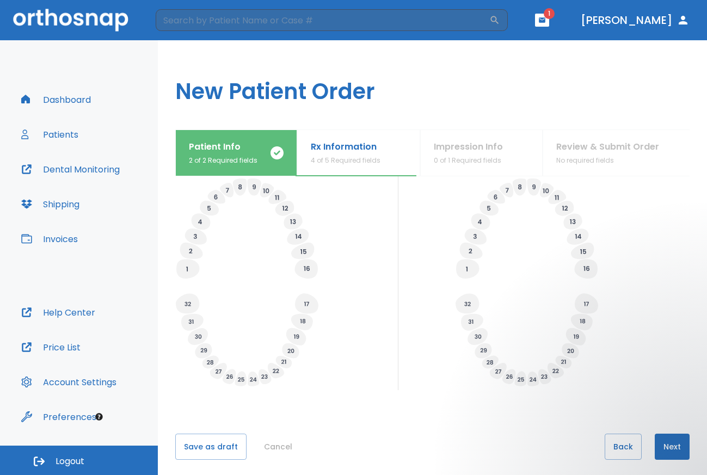
scroll to position [375, 0]
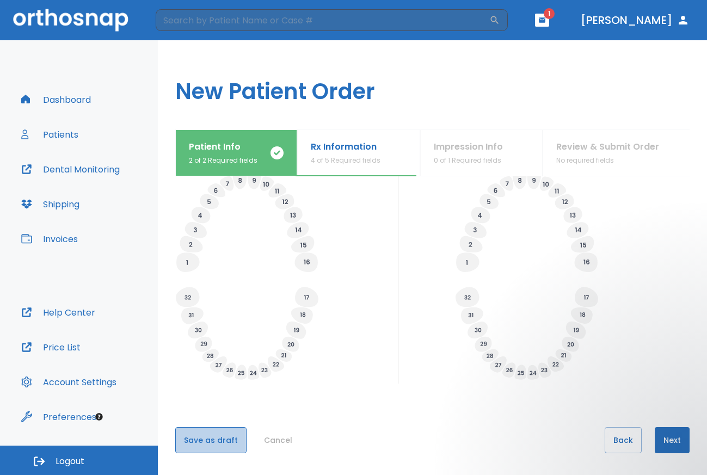
click at [210, 436] on button "Save as draft" at bounding box center [210, 440] width 71 height 26
click at [471, 156] on div "Patient Info 2 of 2 Required fields Rx Information 4 of 5 Required fields Impre…" at bounding box center [432, 153] width 514 height 47
click at [666, 435] on button "Next" at bounding box center [672, 440] width 35 height 26
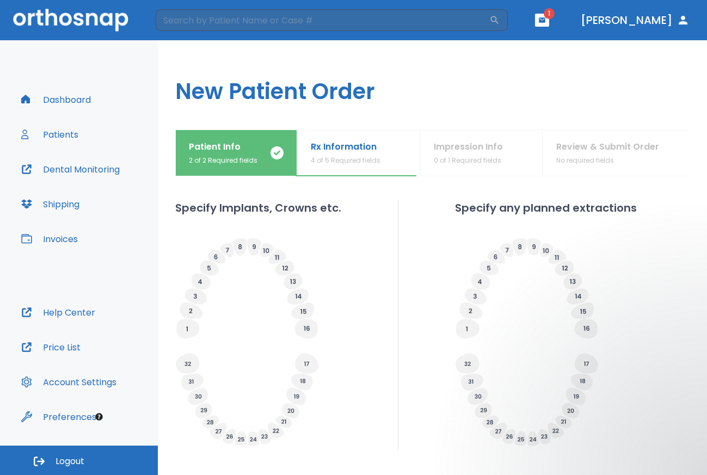
scroll to position [329, 0]
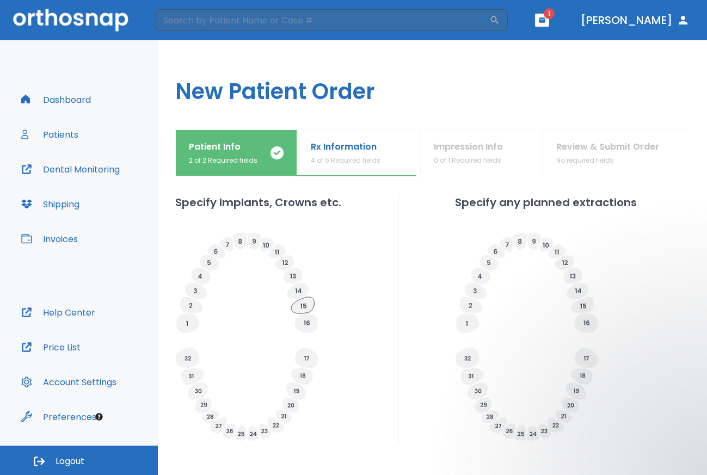
click at [303, 310] on icon at bounding box center [302, 305] width 23 height 16
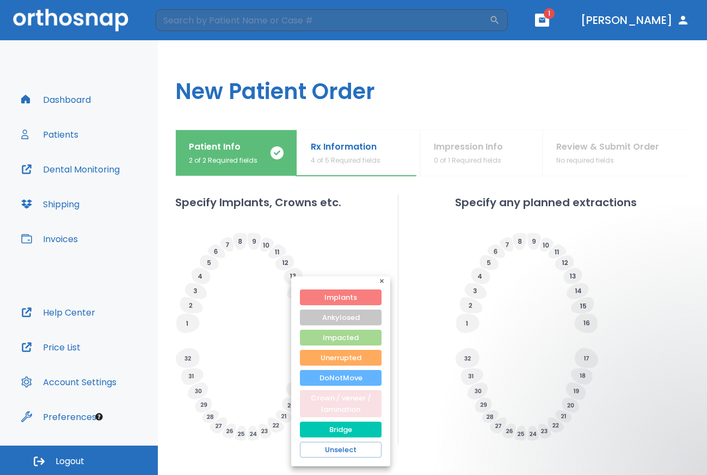
click at [349, 409] on button "Crown / veneer / lamination" at bounding box center [341, 403] width 82 height 27
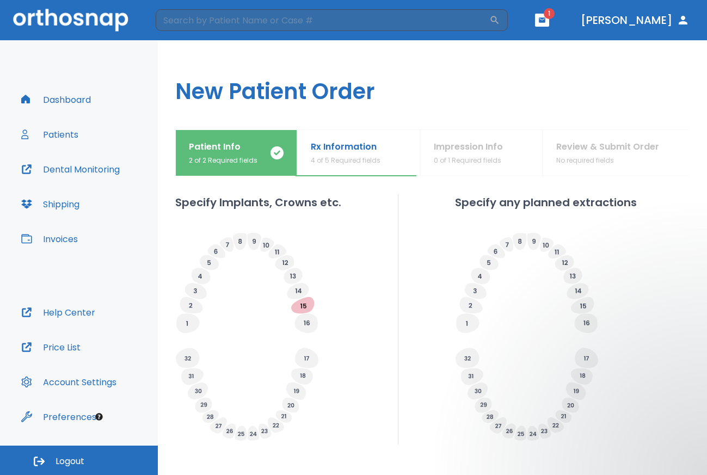
click at [300, 289] on icon at bounding box center [299, 290] width 6 height 5
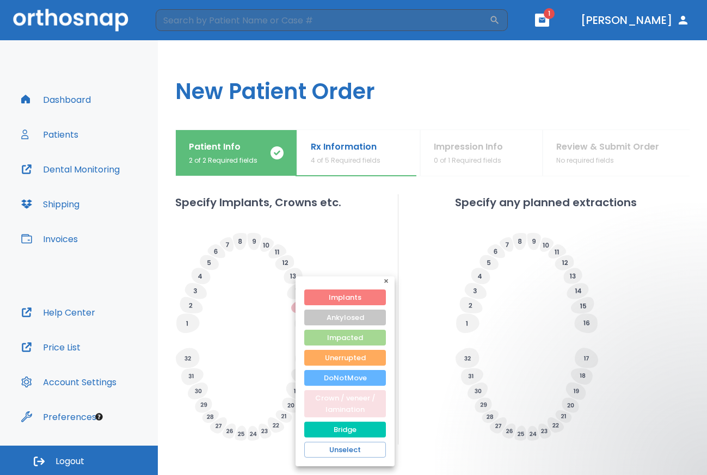
click at [327, 401] on button "Crown / veneer / lamination" at bounding box center [345, 403] width 82 height 27
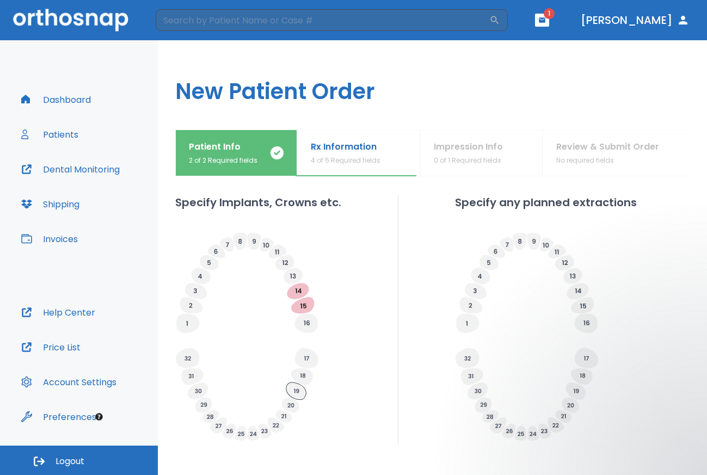
click at [299, 391] on icon at bounding box center [296, 391] width 20 height 17
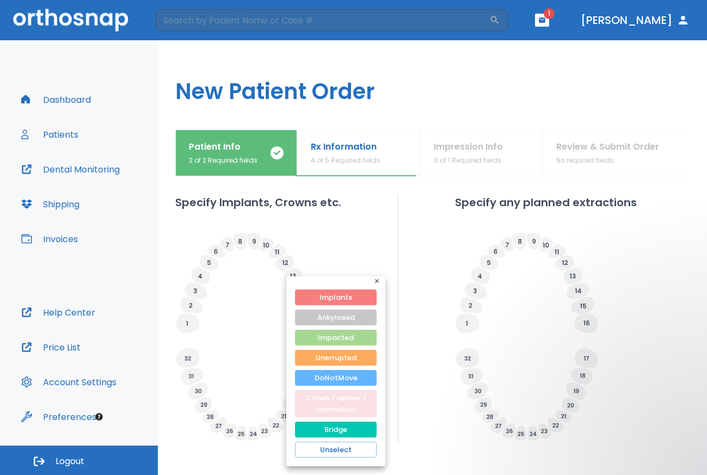
click at [305, 401] on button "Crown / veneer / lamination" at bounding box center [336, 403] width 82 height 27
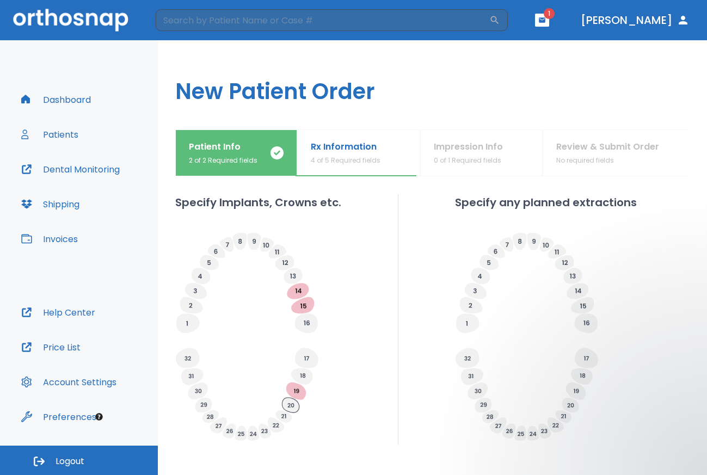
click at [290, 403] on icon at bounding box center [290, 405] width 17 height 15
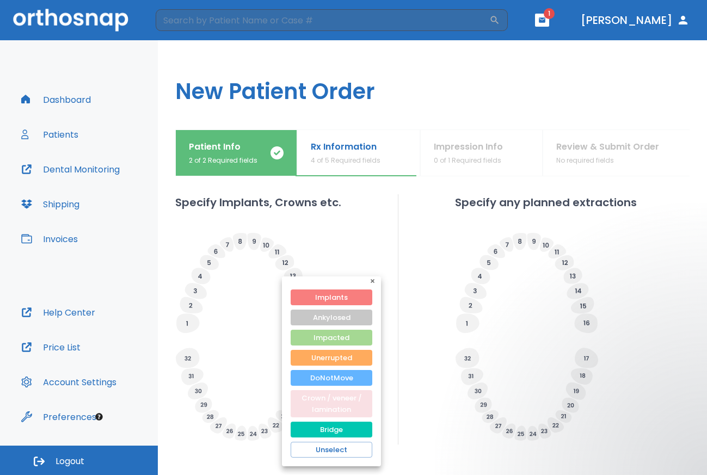
click at [316, 402] on button "Crown / veneer / lamination" at bounding box center [332, 403] width 82 height 27
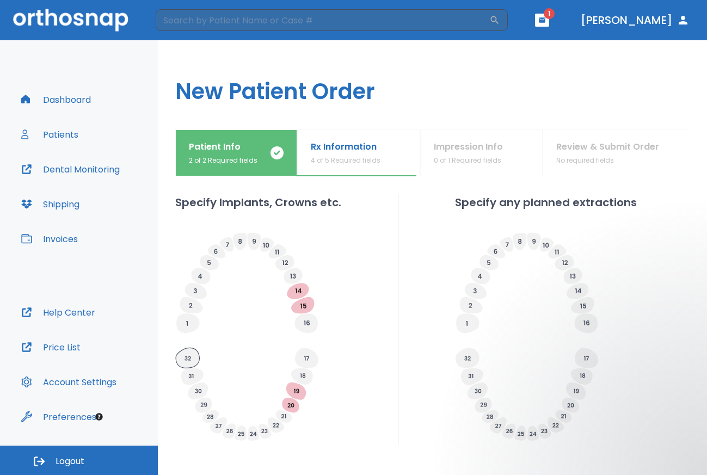
click at [187, 361] on icon at bounding box center [187, 358] width 23 height 20
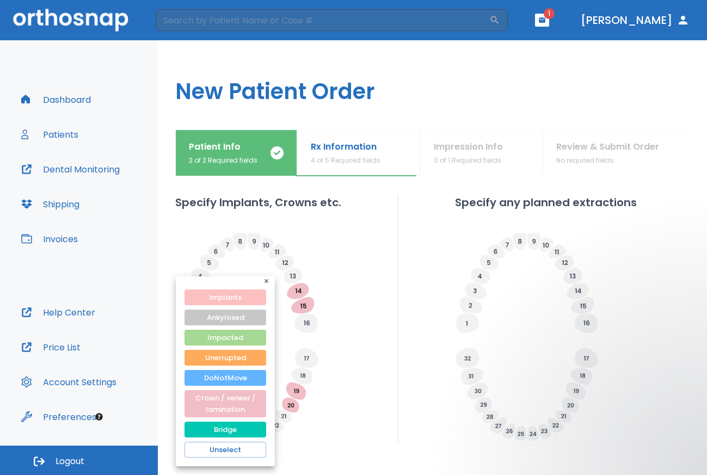
click at [202, 291] on button "Implants" at bounding box center [226, 298] width 82 height 16
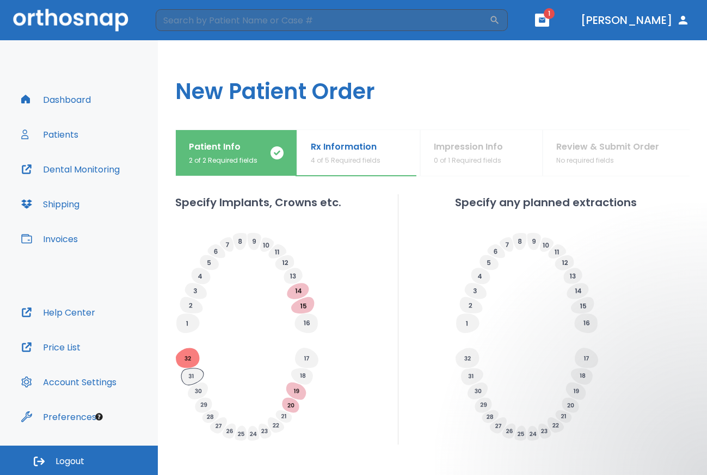
click at [189, 377] on icon at bounding box center [192, 376] width 22 height 17
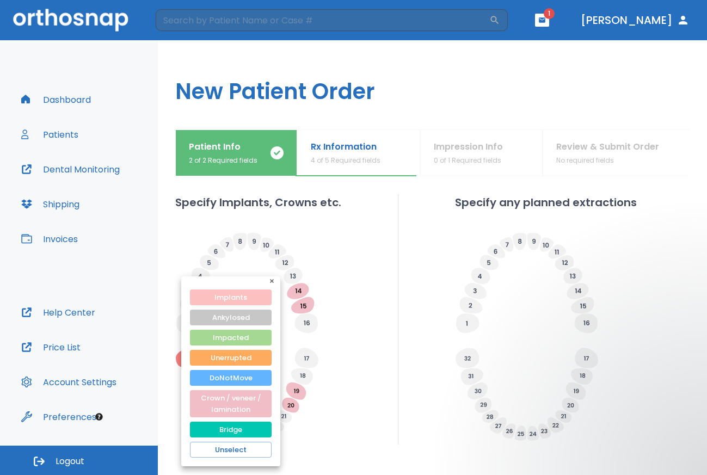
click at [208, 296] on button "Implants" at bounding box center [231, 298] width 82 height 16
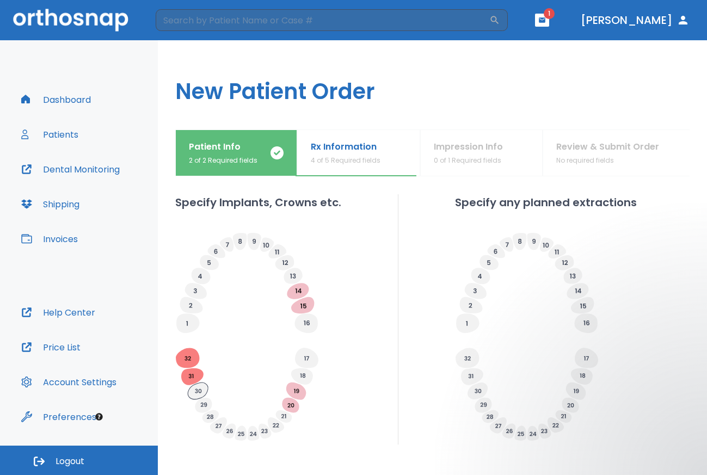
click at [192, 394] on icon at bounding box center [198, 391] width 20 height 17
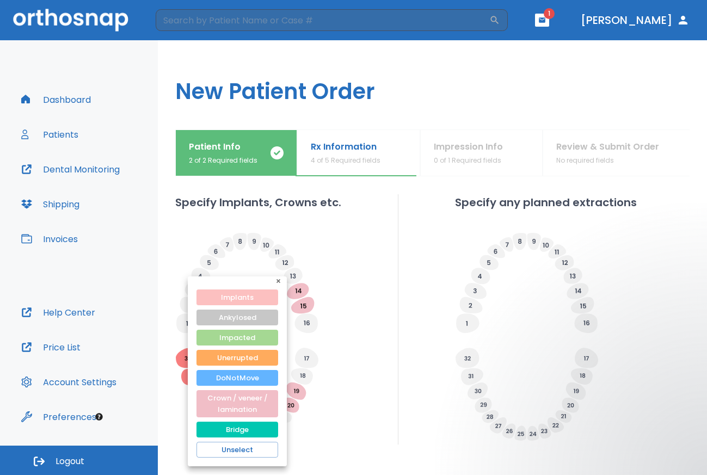
click at [229, 290] on button "Implants" at bounding box center [237, 298] width 82 height 16
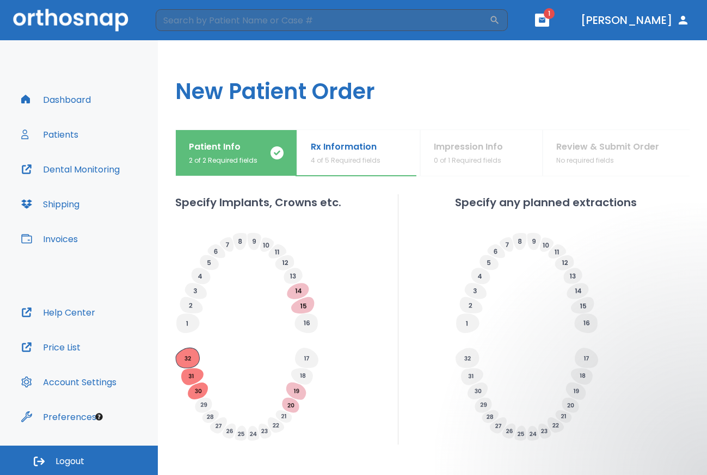
click at [189, 355] on icon at bounding box center [187, 358] width 23 height 20
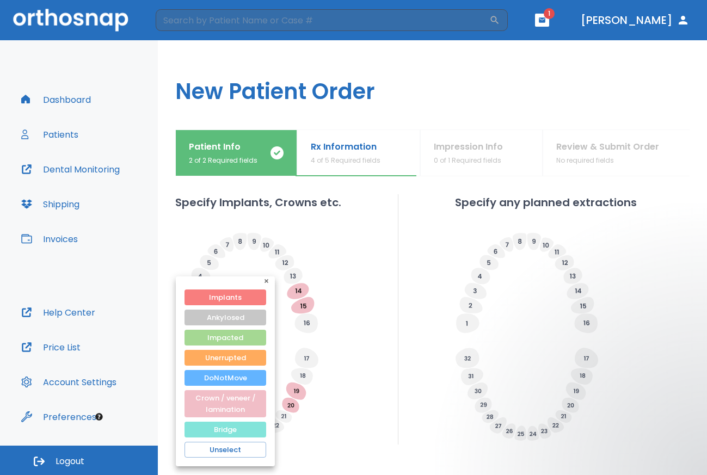
click at [204, 425] on button "Bridge" at bounding box center [226, 430] width 82 height 16
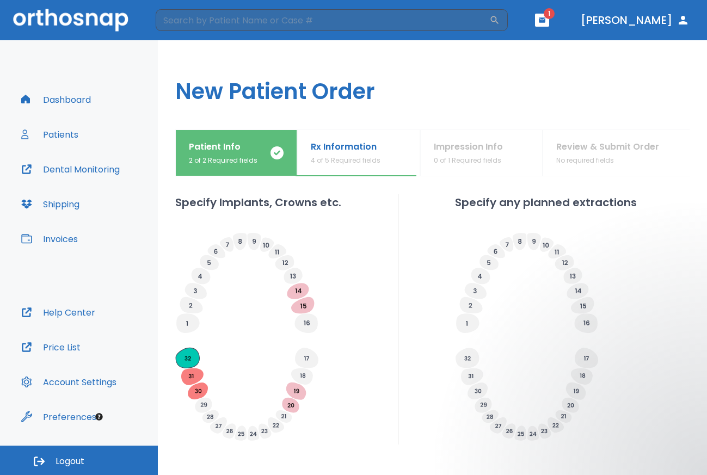
click at [183, 358] on icon at bounding box center [187, 358] width 23 height 20
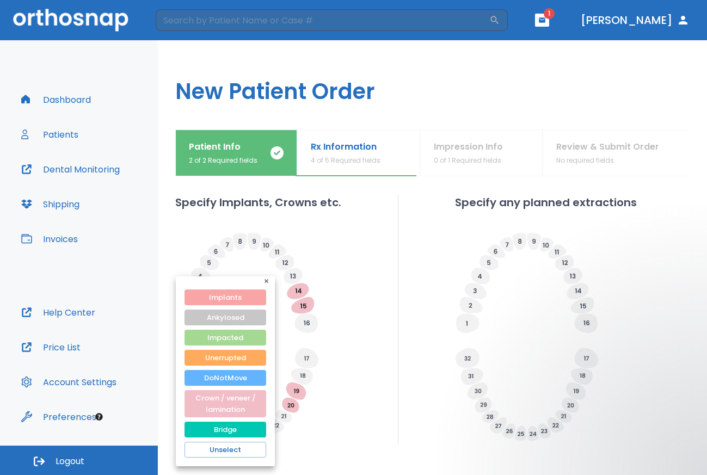
click at [201, 295] on button "Implants" at bounding box center [226, 298] width 82 height 16
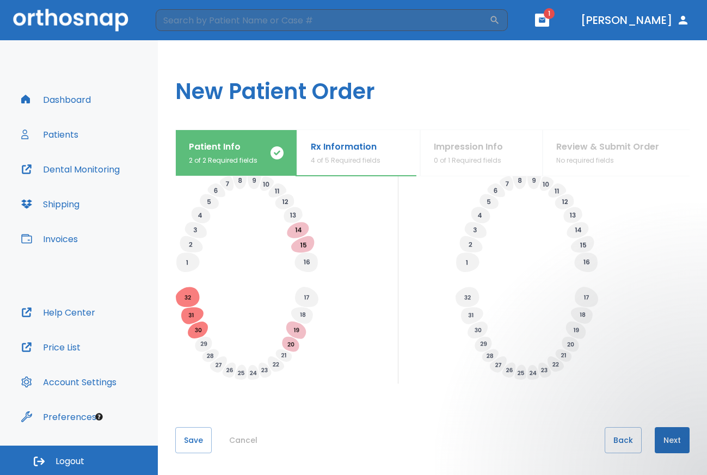
scroll to position [390, 0]
click at [190, 441] on button "Save" at bounding box center [193, 440] width 36 height 26
click at [656, 431] on button "Next" at bounding box center [672, 440] width 35 height 26
click at [666, 442] on button "Next" at bounding box center [672, 440] width 35 height 26
